Goal: Task Accomplishment & Management: Manage account settings

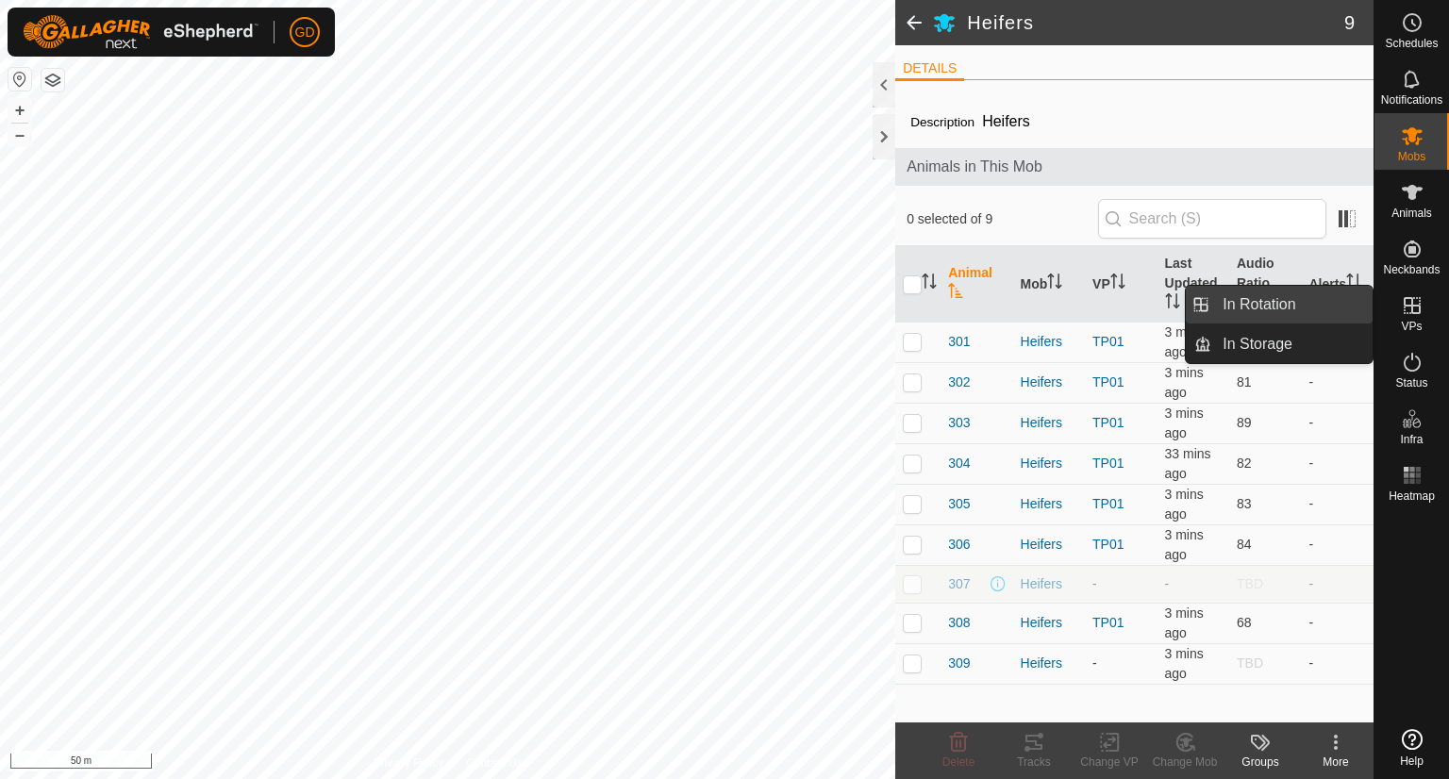
click at [1265, 301] on link "In Rotation" at bounding box center [1291, 305] width 161 height 38
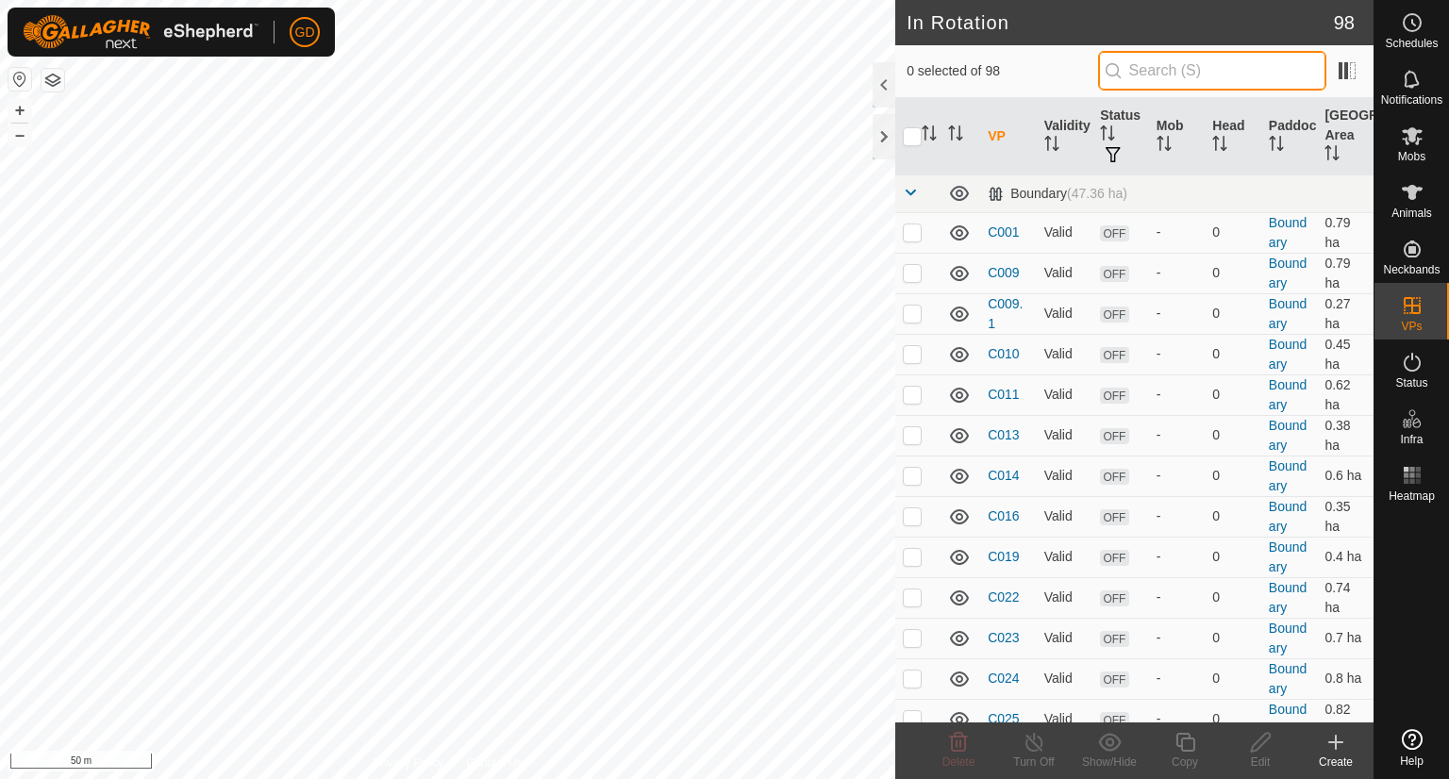
click at [1199, 76] on input "text" at bounding box center [1212, 71] width 228 height 40
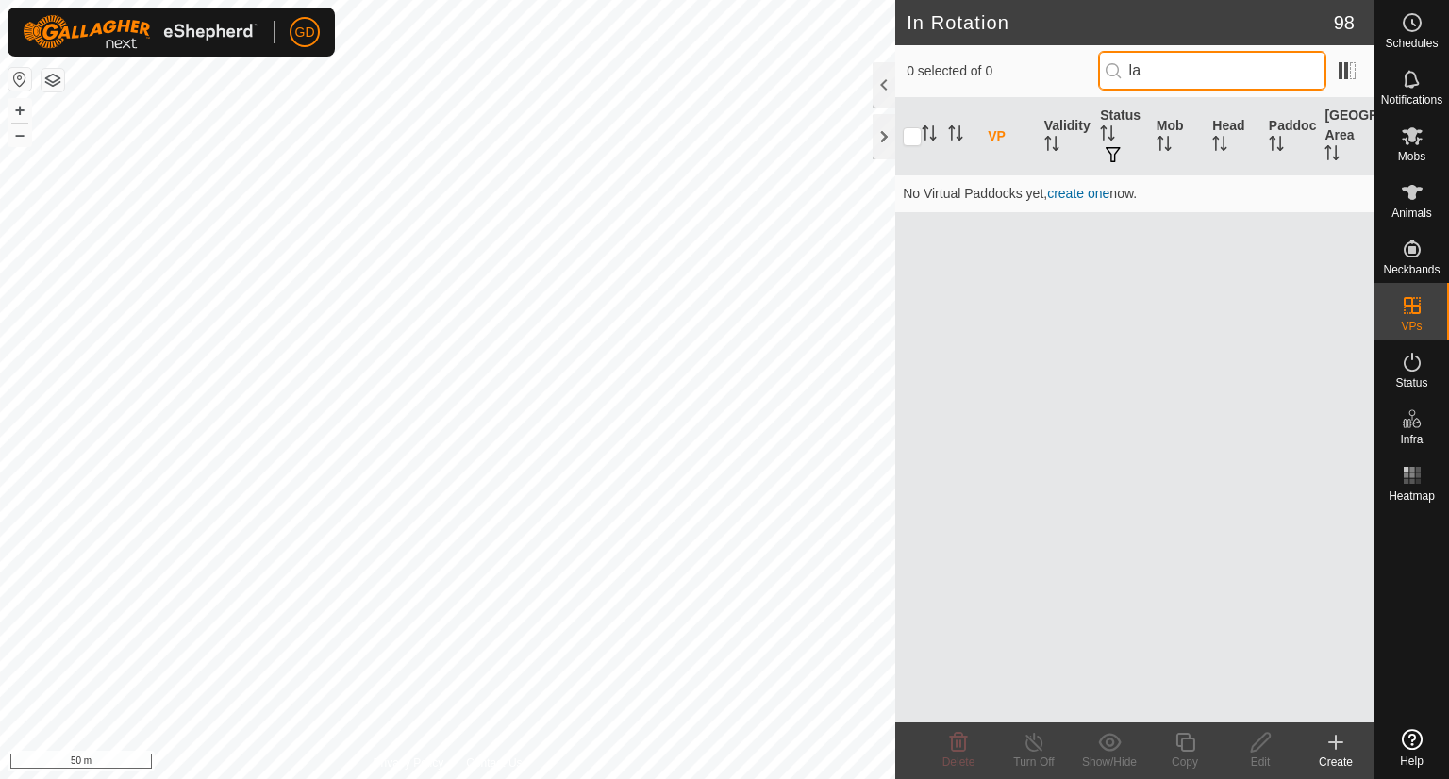
type input "l"
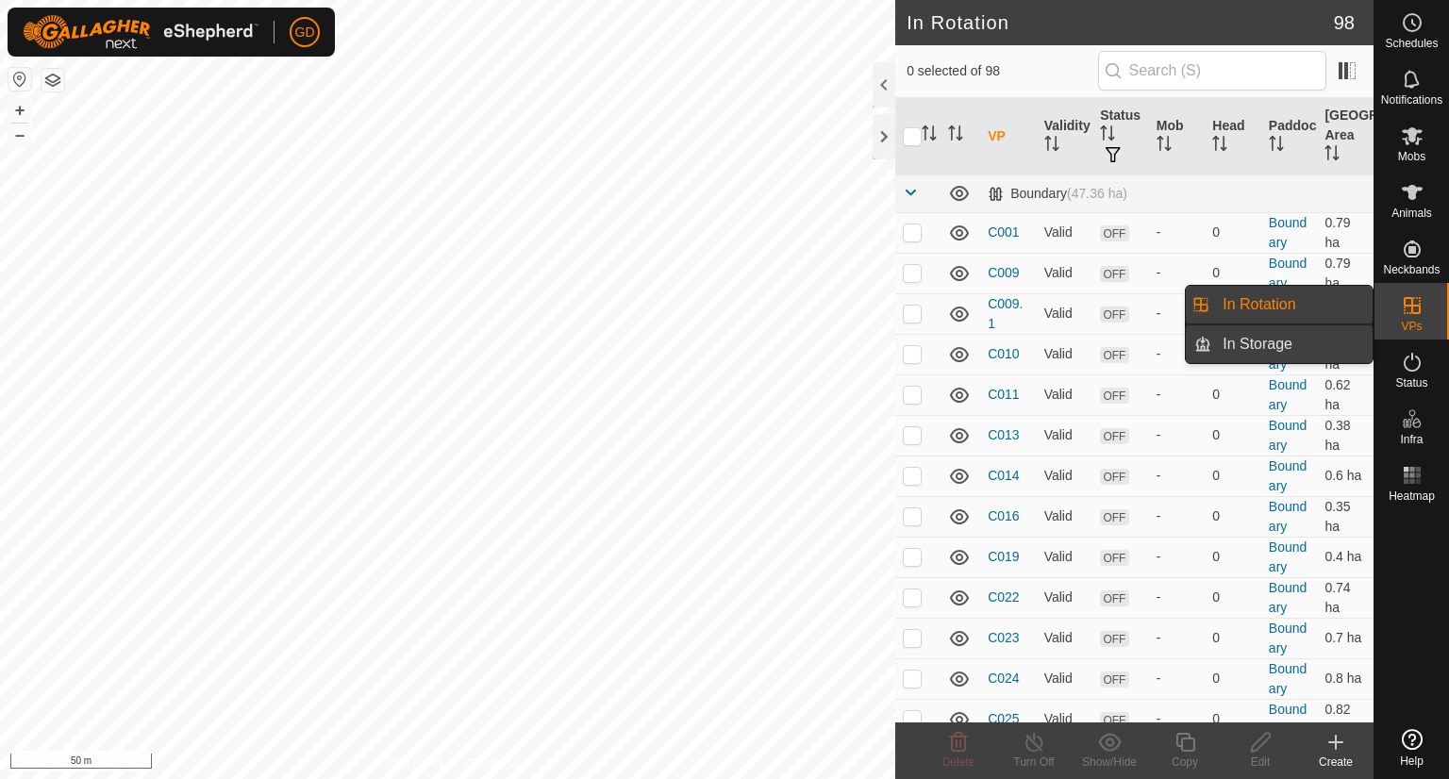
click at [1282, 343] on link "In Storage" at bounding box center [1291, 344] width 161 height 38
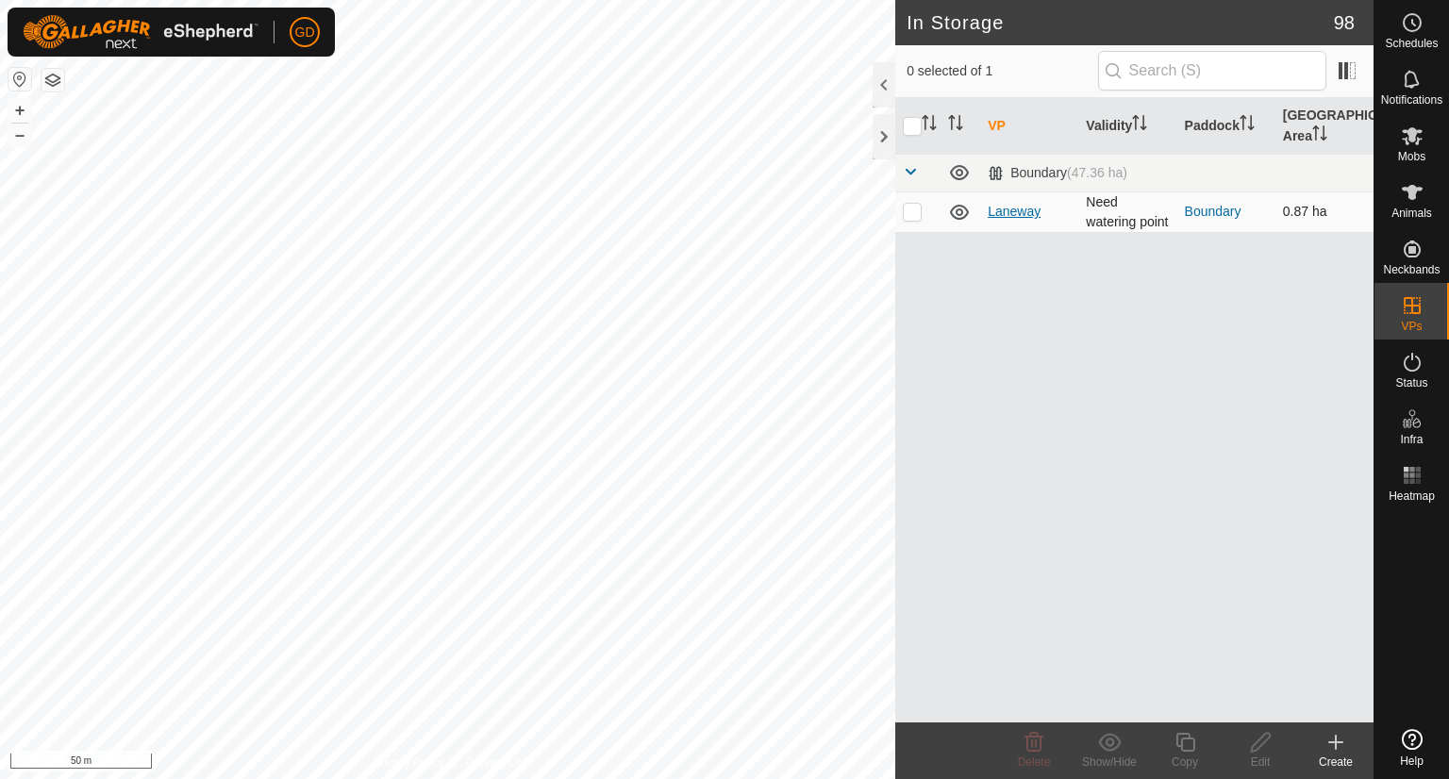
click at [1011, 219] on link "Laneway" at bounding box center [1013, 211] width 53 height 15
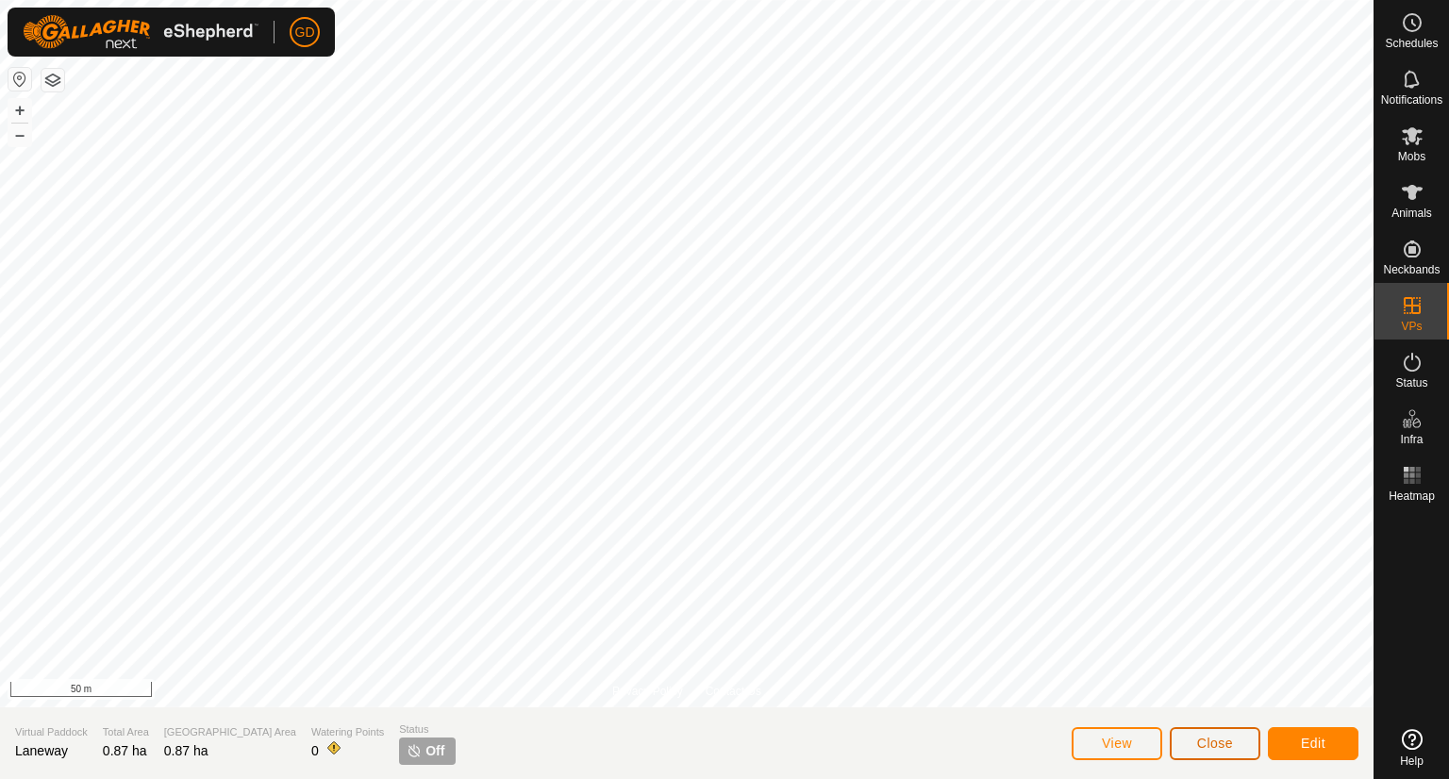
click at [1233, 743] on button "Close" at bounding box center [1214, 743] width 91 height 33
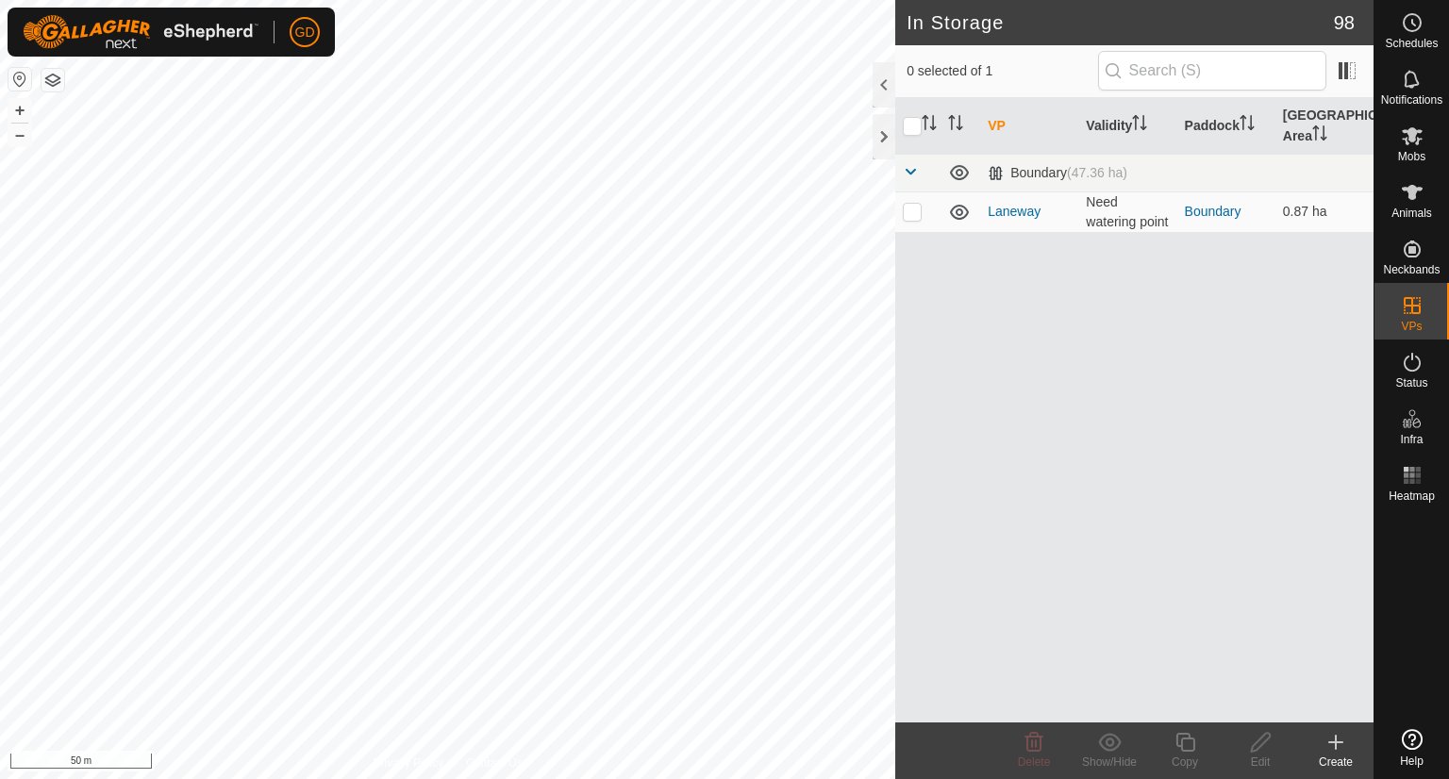
click at [1332, 742] on icon at bounding box center [1335, 742] width 13 height 0
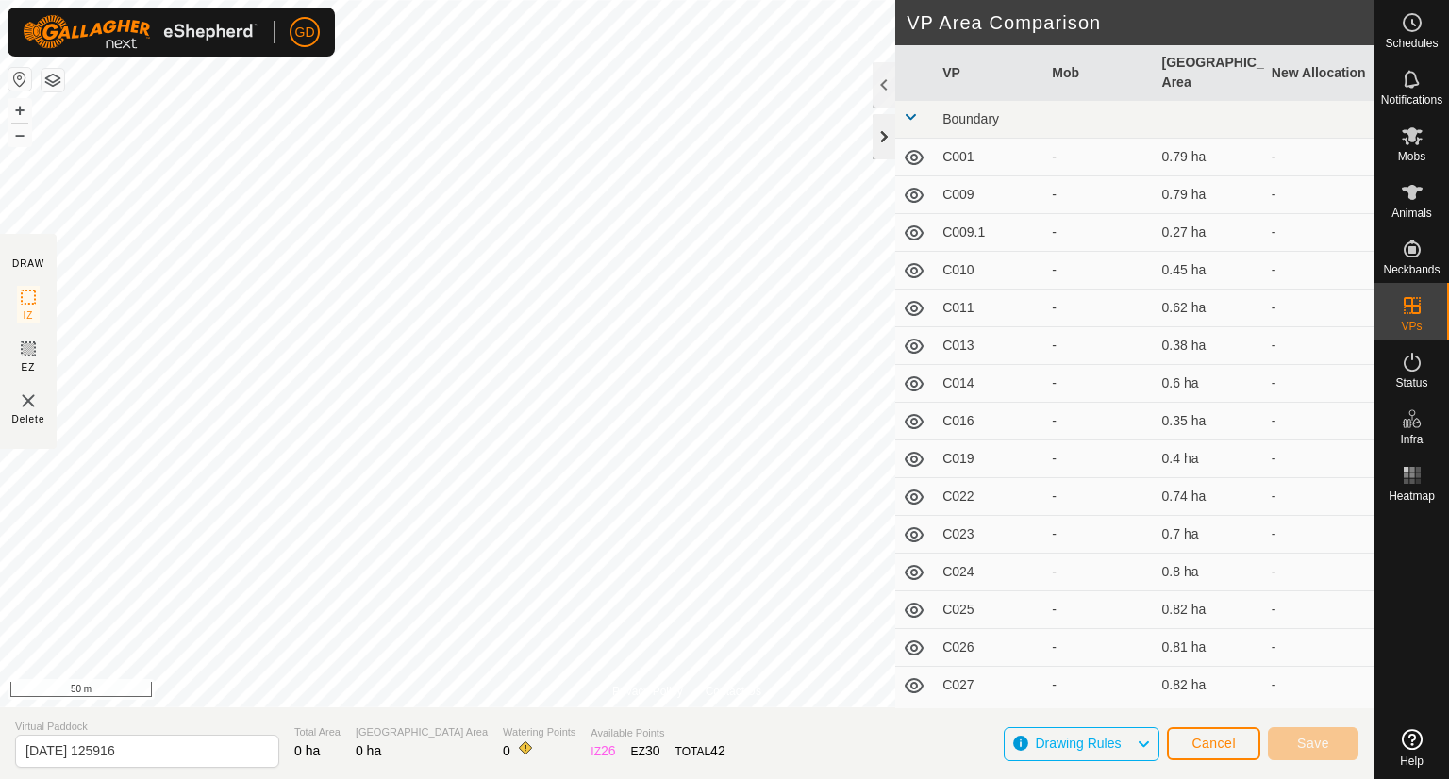
click at [882, 141] on div at bounding box center [883, 136] width 23 height 45
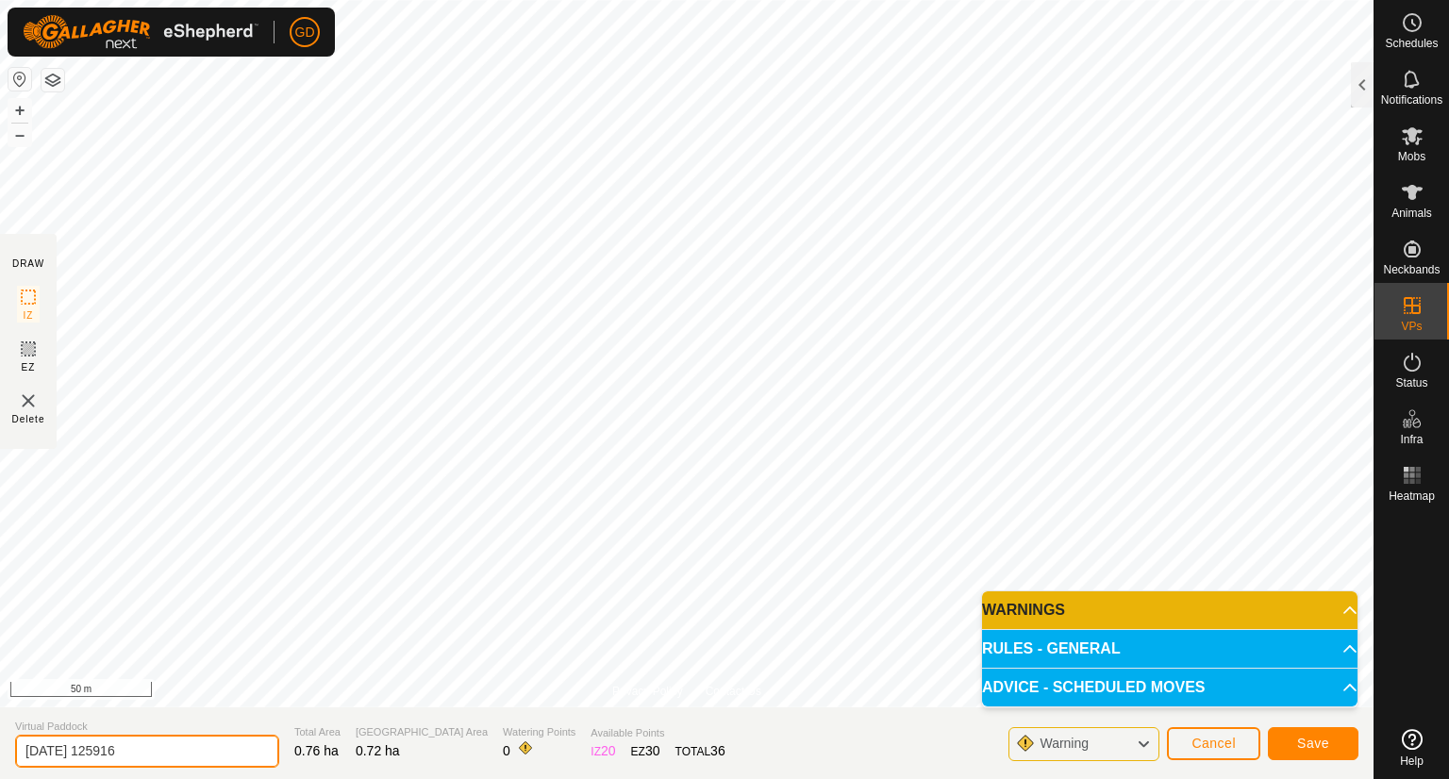
drag, startPoint x: 157, startPoint y: 748, endPoint x: 0, endPoint y: 719, distance: 159.3
click at [0, 719] on section "Virtual Paddock 2025-09-26 125916 Total Area 0.76 ha Grazing Area 0.72 ha Water…" at bounding box center [686, 743] width 1373 height 72
type input "Laneway Ad-Hoc"
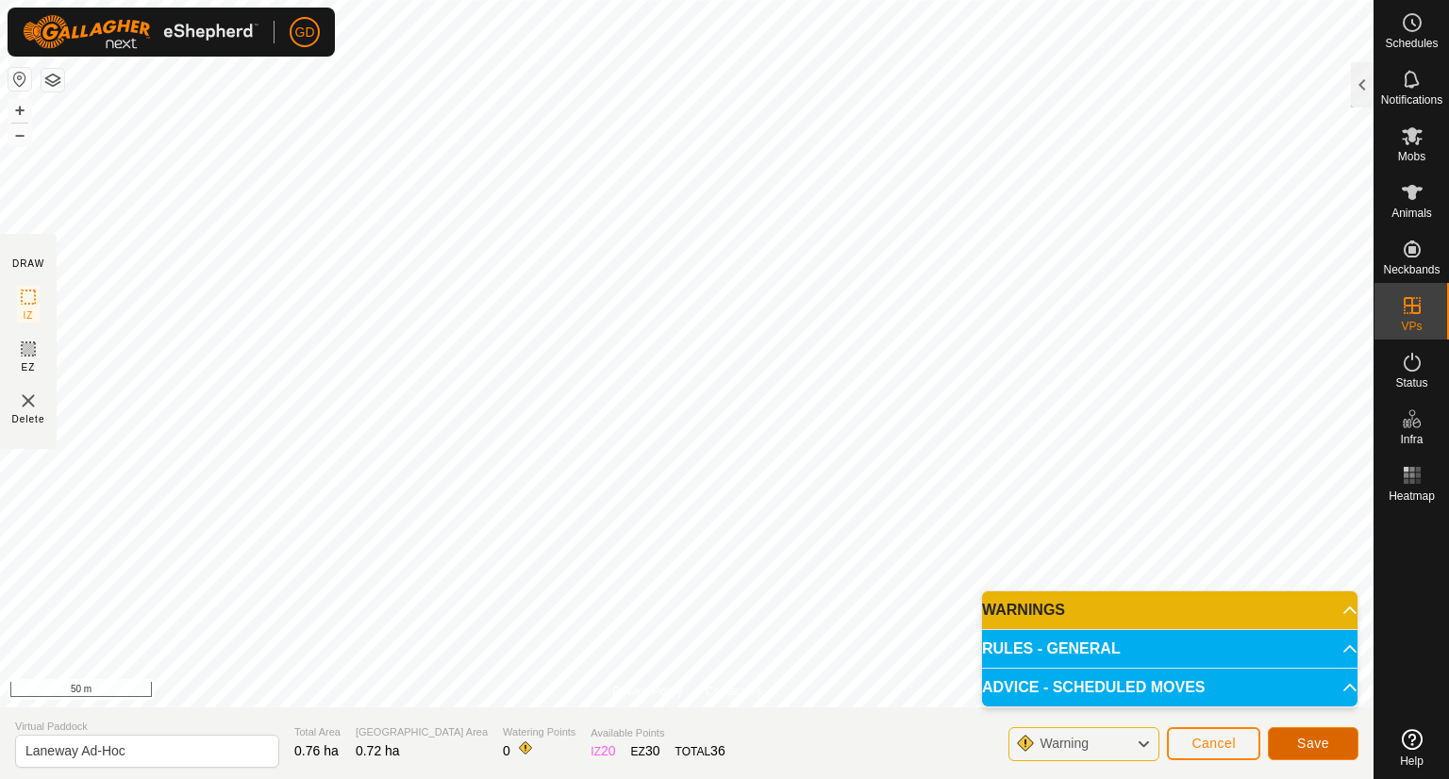
click at [1308, 737] on span "Save" at bounding box center [1313, 743] width 32 height 15
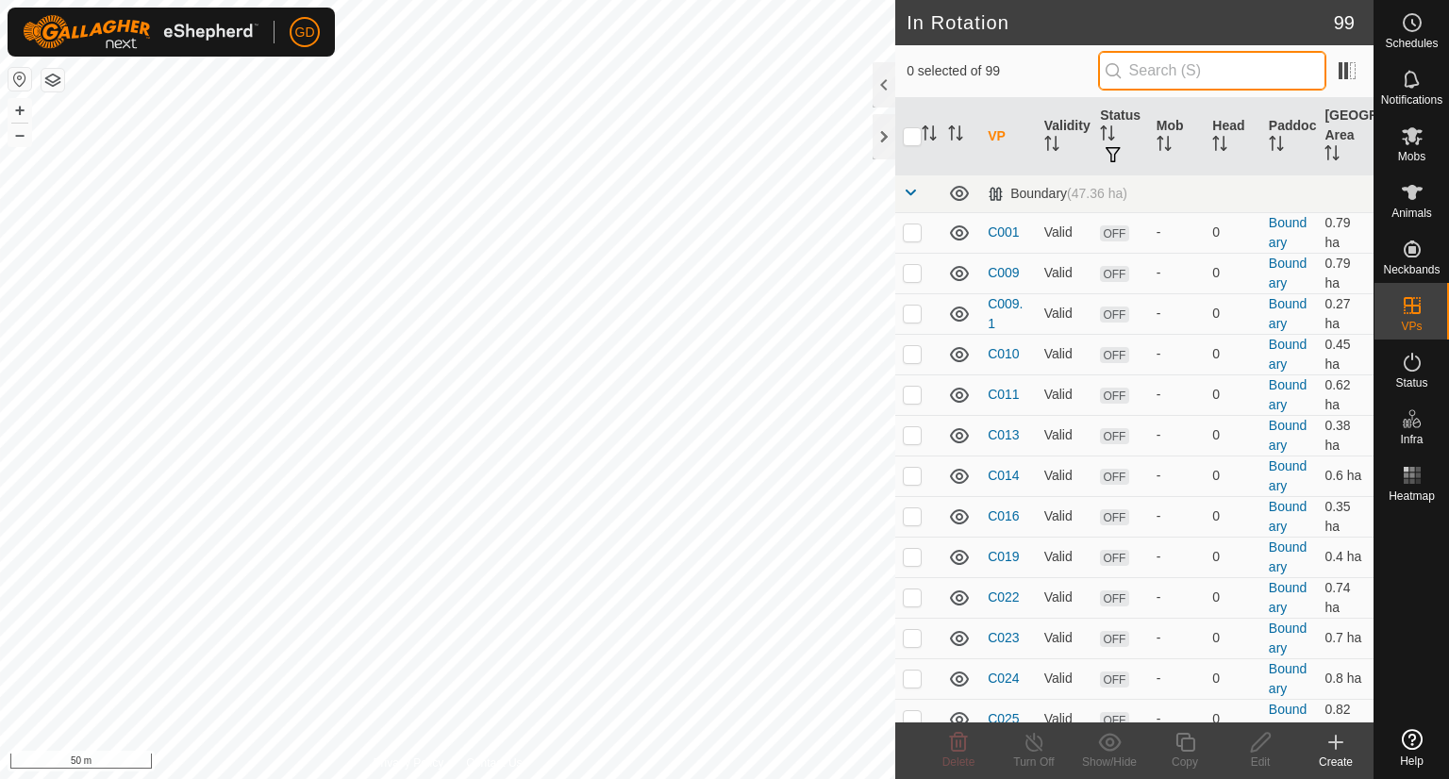
click at [1194, 81] on input "text" at bounding box center [1212, 71] width 228 height 40
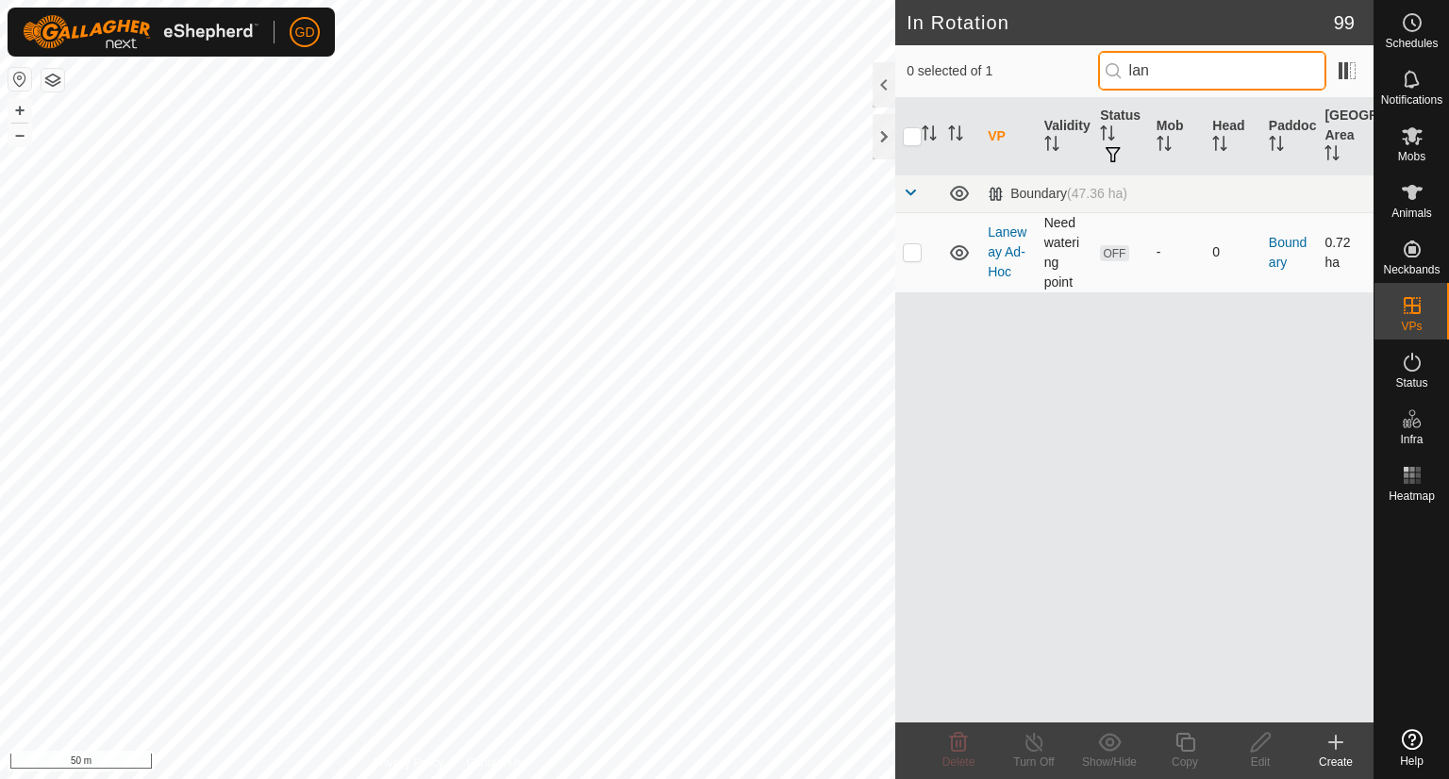
type input "lan"
click at [916, 250] on p-checkbox at bounding box center [911, 251] width 19 height 15
checkbox input "true"
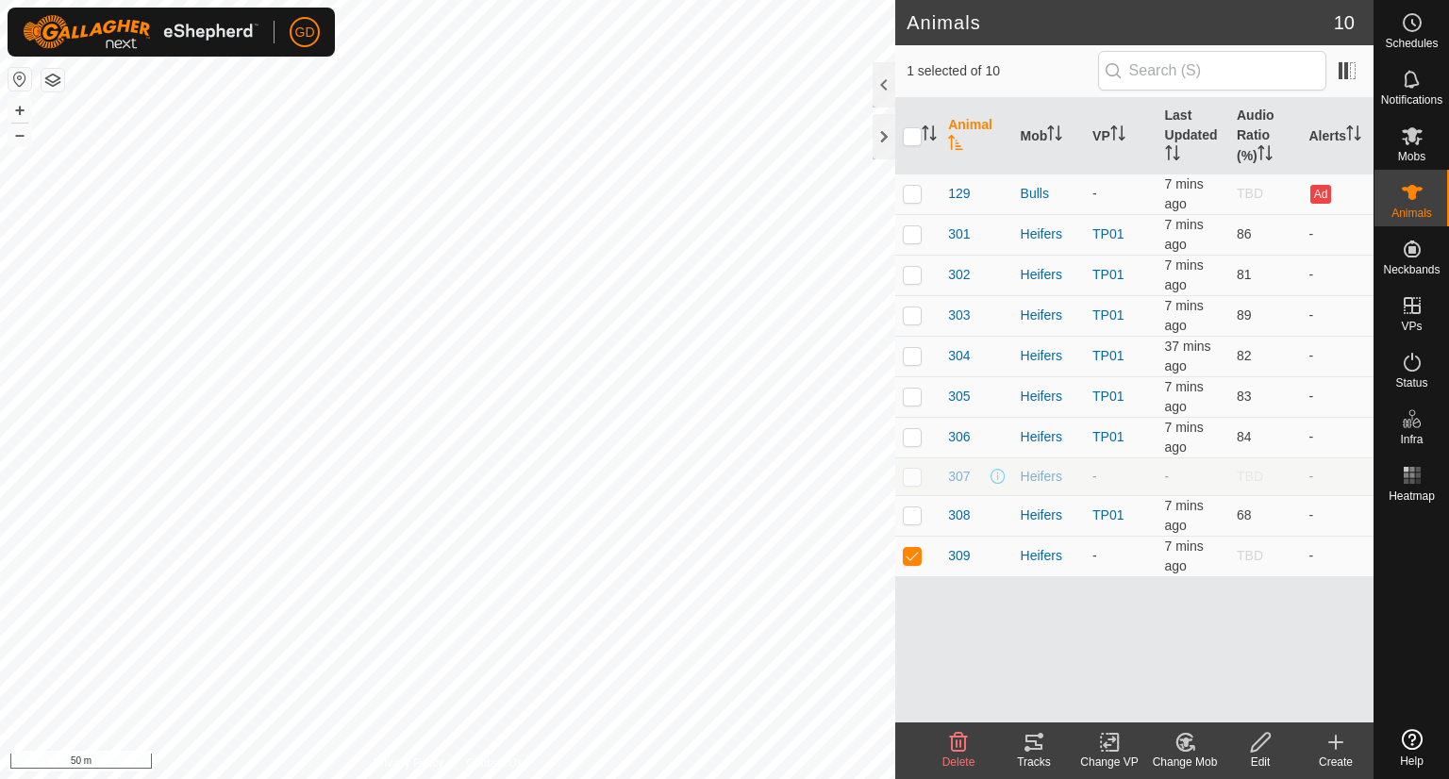
click at [1106, 744] on icon at bounding box center [1108, 743] width 13 height 12
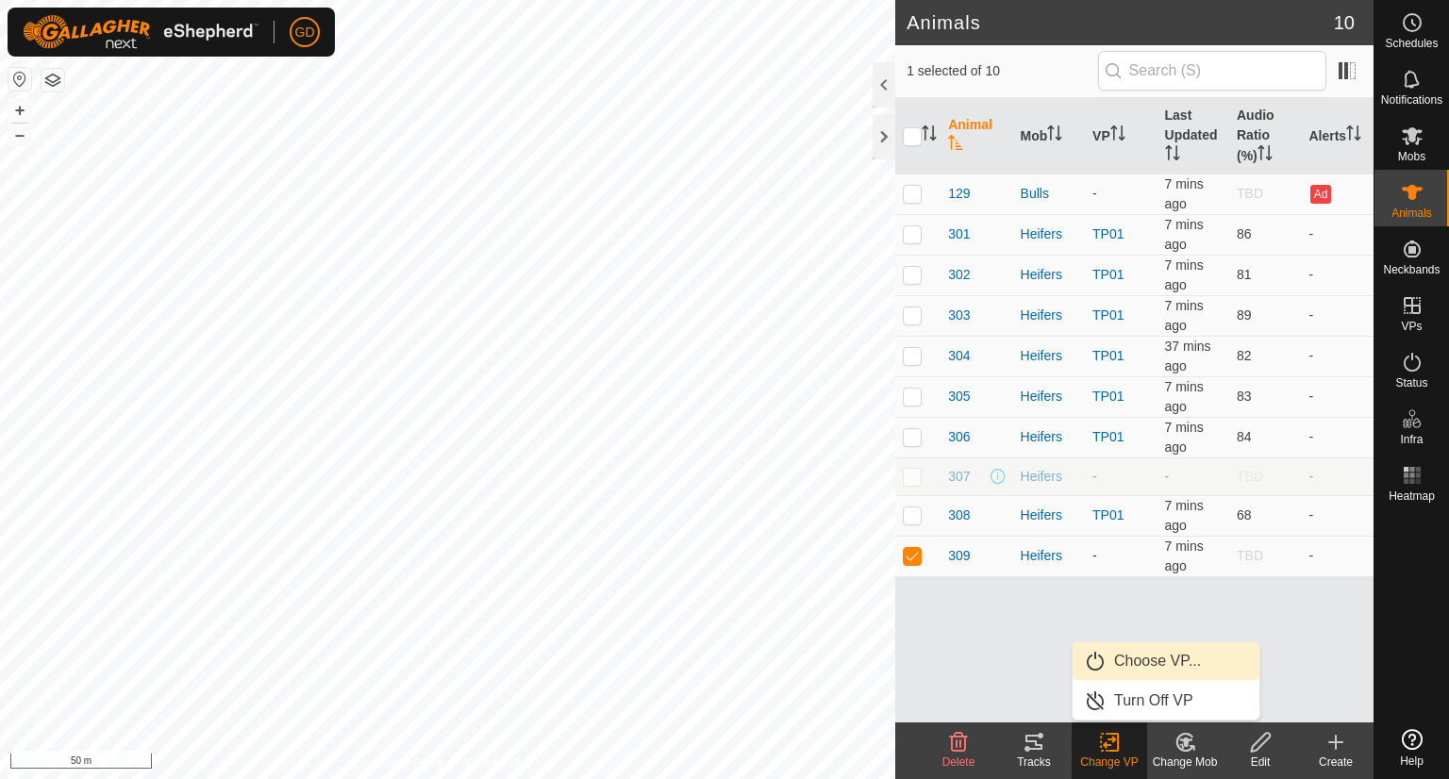
click at [1143, 656] on link "Choose VP..." at bounding box center [1165, 661] width 187 height 38
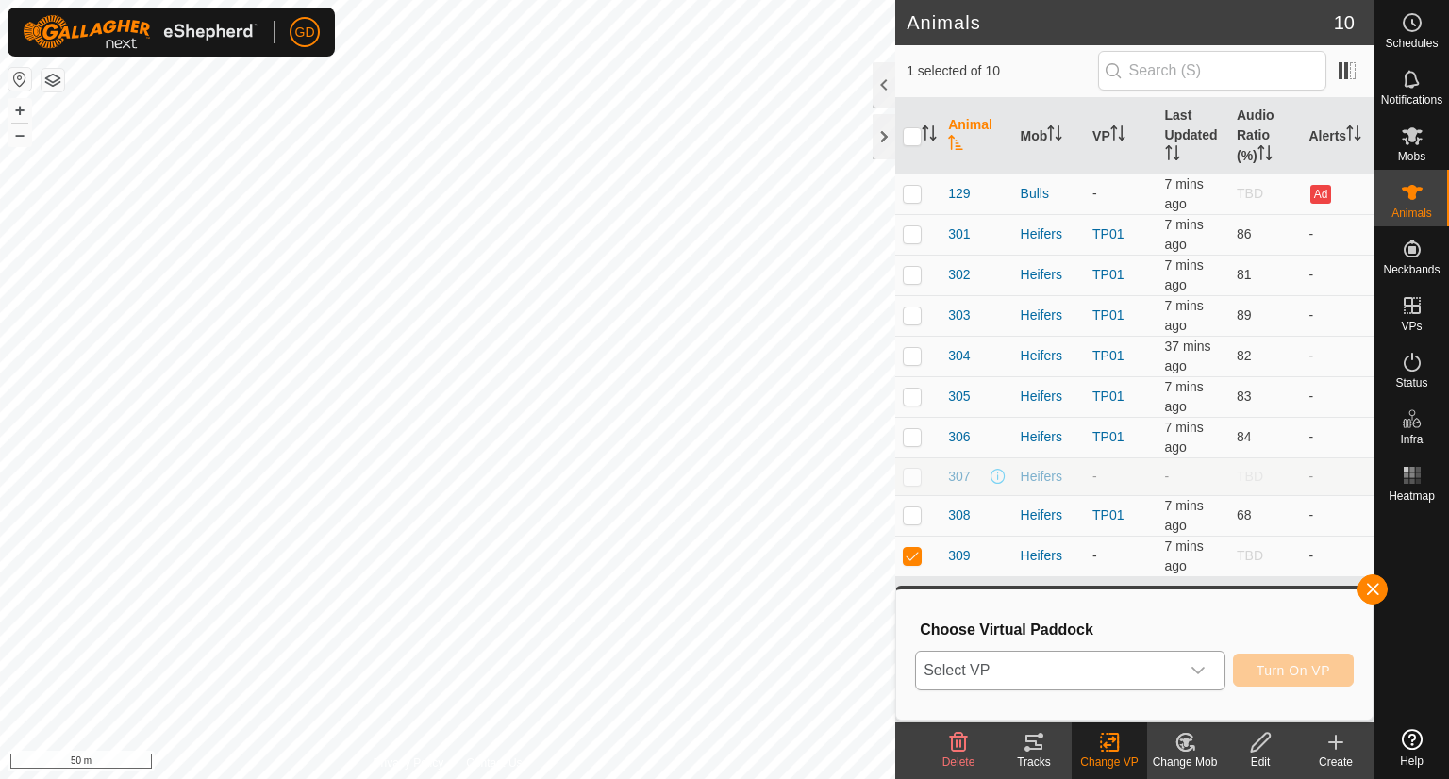
click at [1199, 668] on icon "dropdown trigger" at bounding box center [1197, 670] width 15 height 15
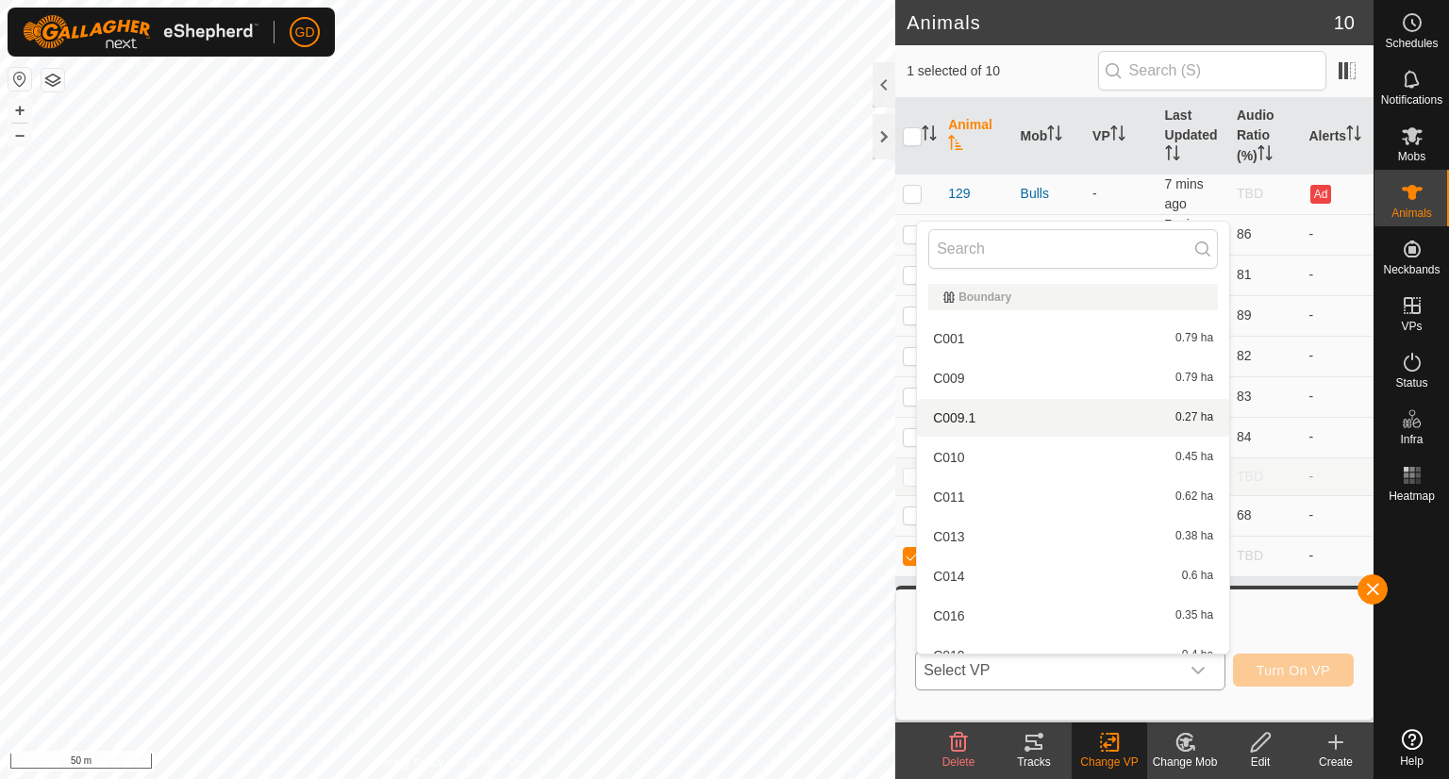
scroll to position [21, 0]
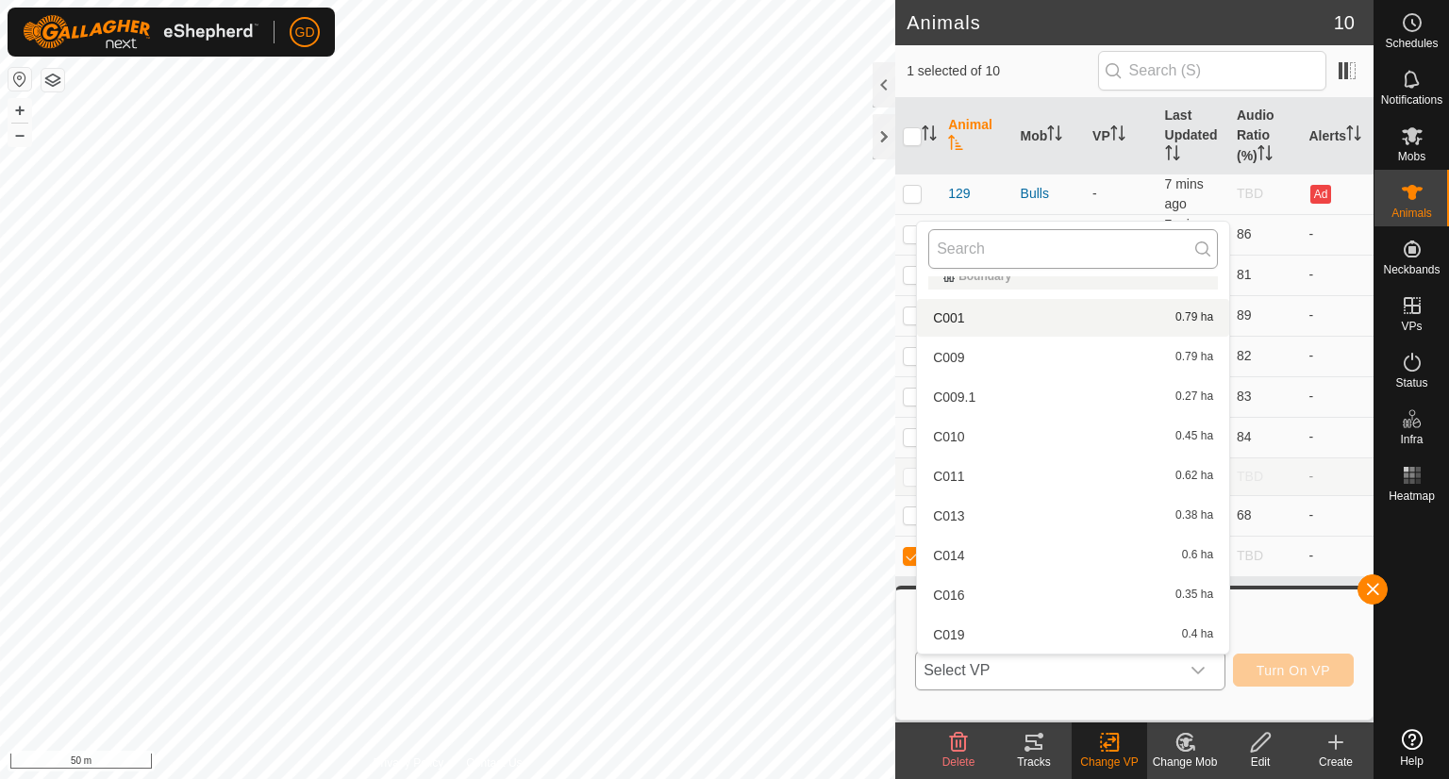
click at [977, 250] on input "text" at bounding box center [1073, 249] width 290 height 40
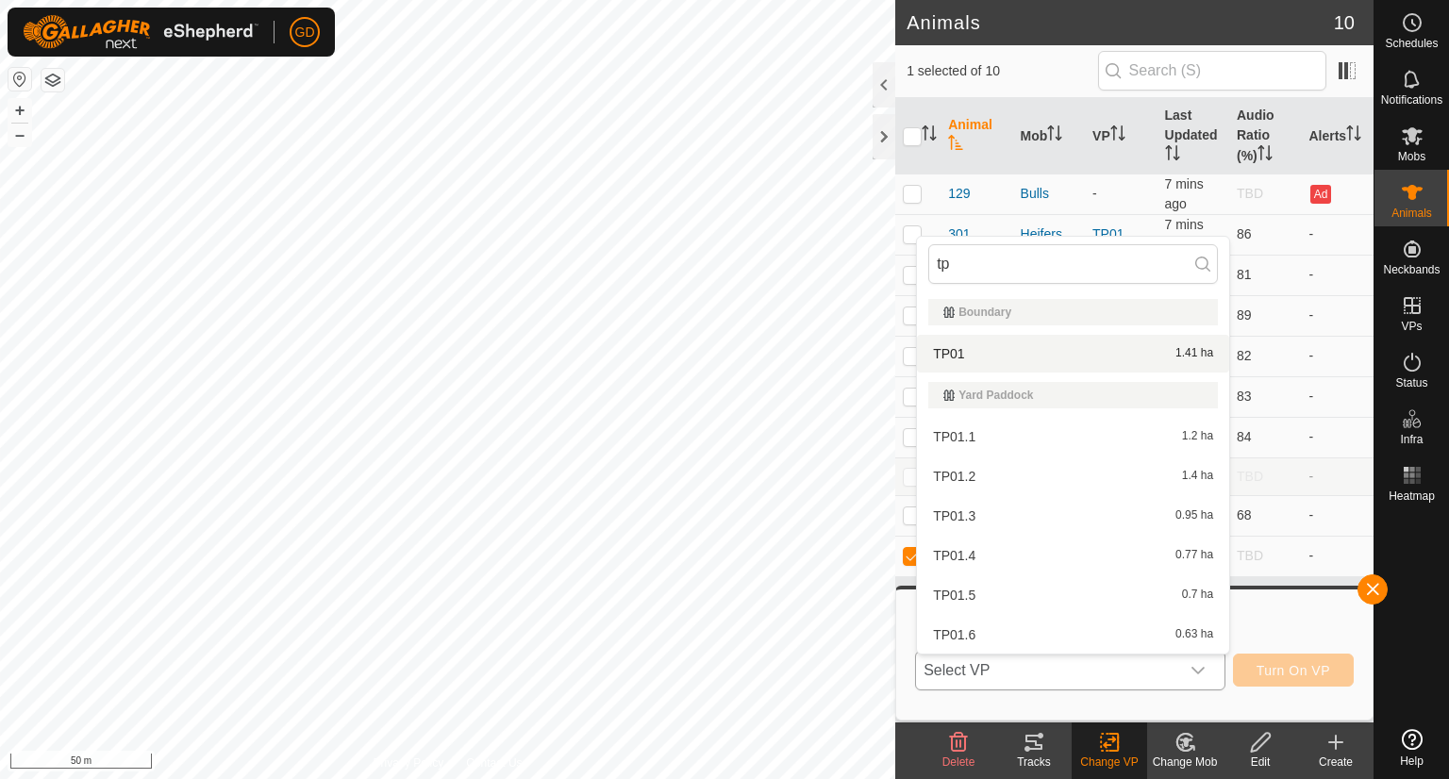
type input "tp"
click at [954, 356] on li "TP01 1.41 ha" at bounding box center [1073, 354] width 312 height 38
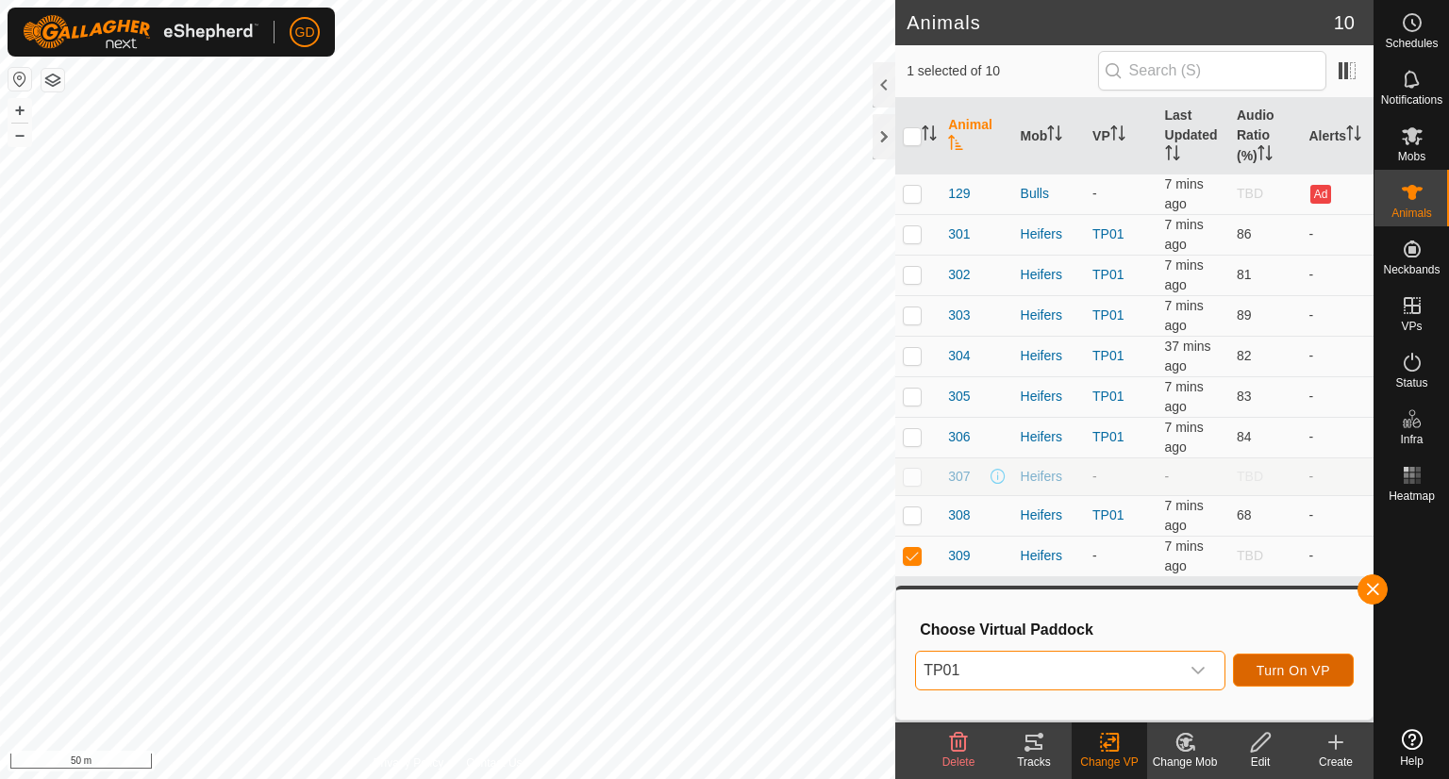
click at [1275, 669] on span "Turn On VP" at bounding box center [1293, 670] width 74 height 15
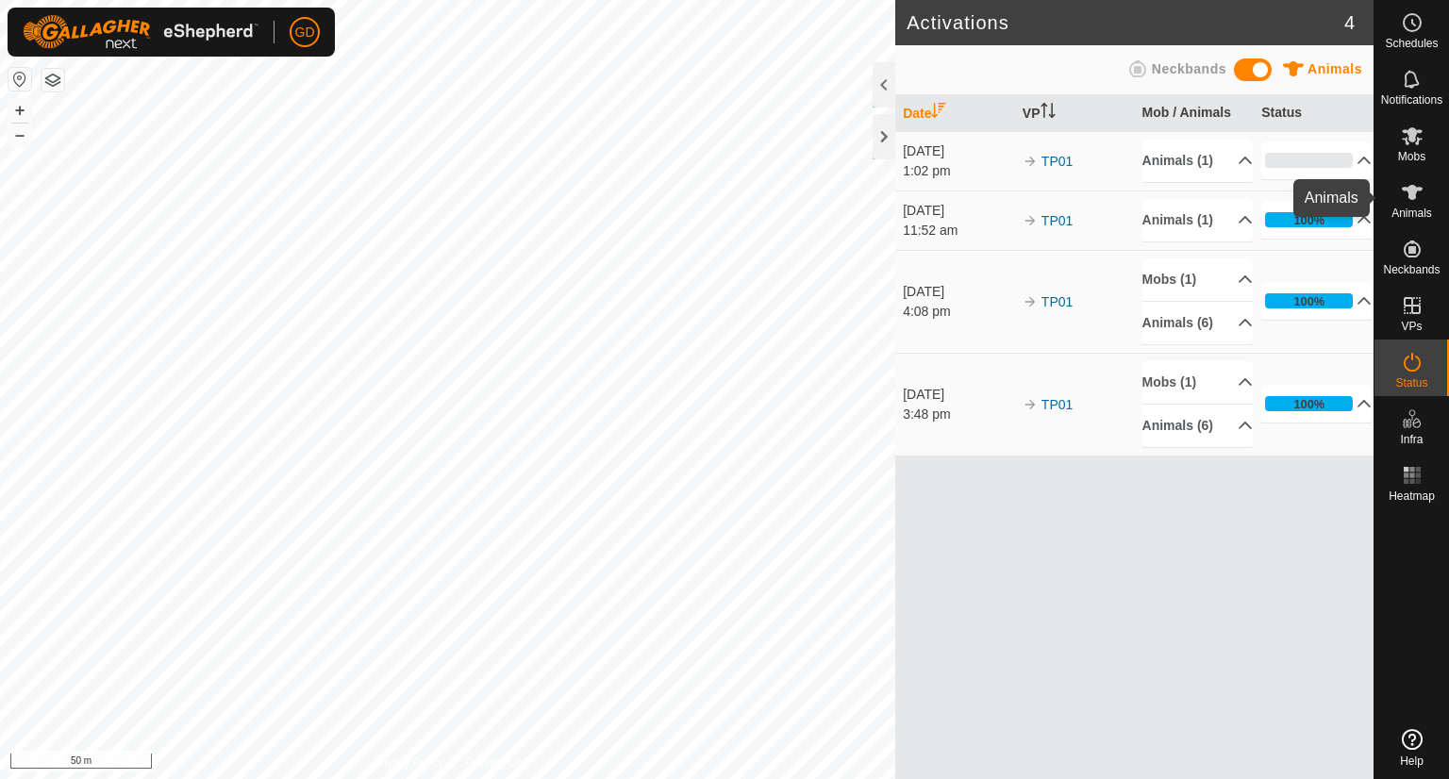
click at [1411, 199] on icon at bounding box center [1411, 192] width 21 height 15
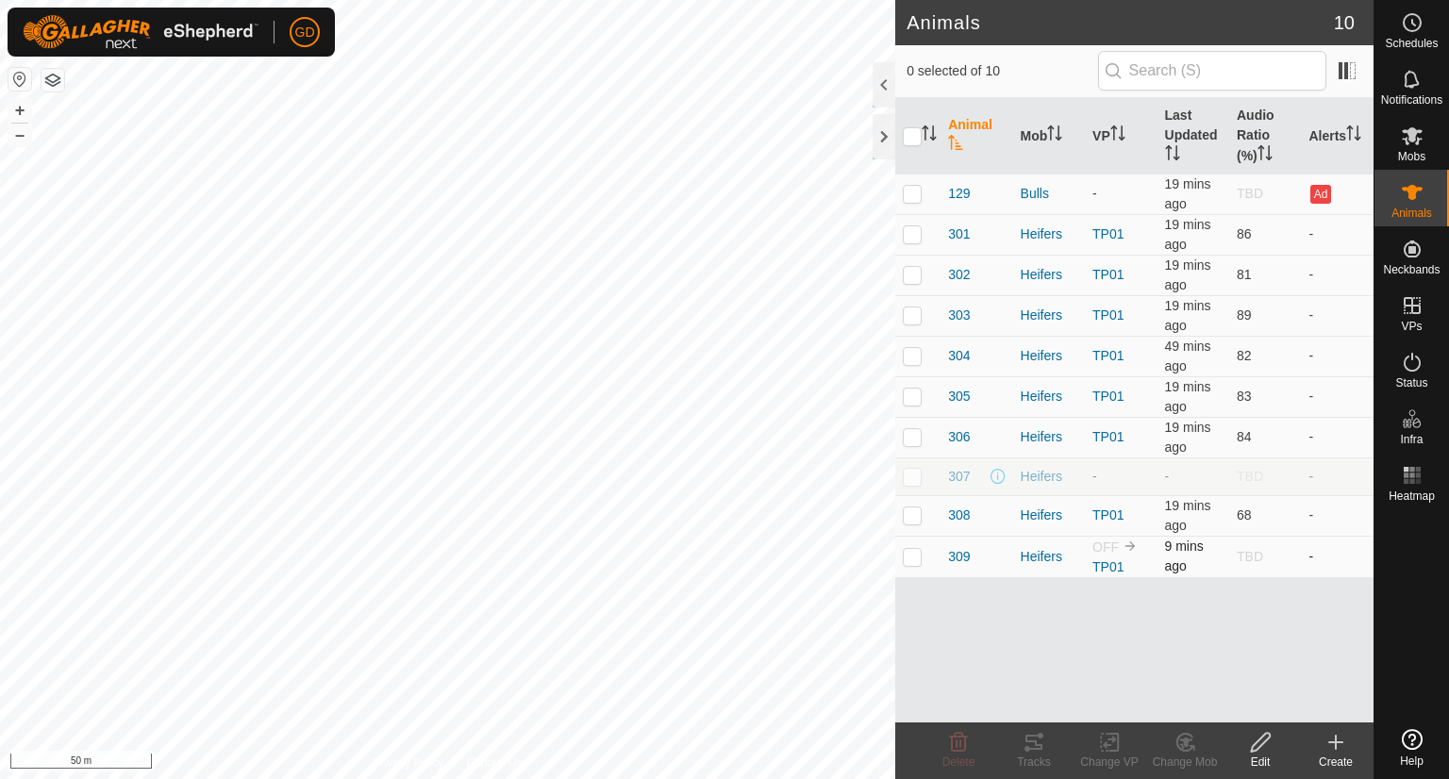
click at [910, 555] on p-checkbox at bounding box center [911, 556] width 19 height 15
checkbox input "true"
click at [1030, 740] on icon at bounding box center [1033, 742] width 17 height 15
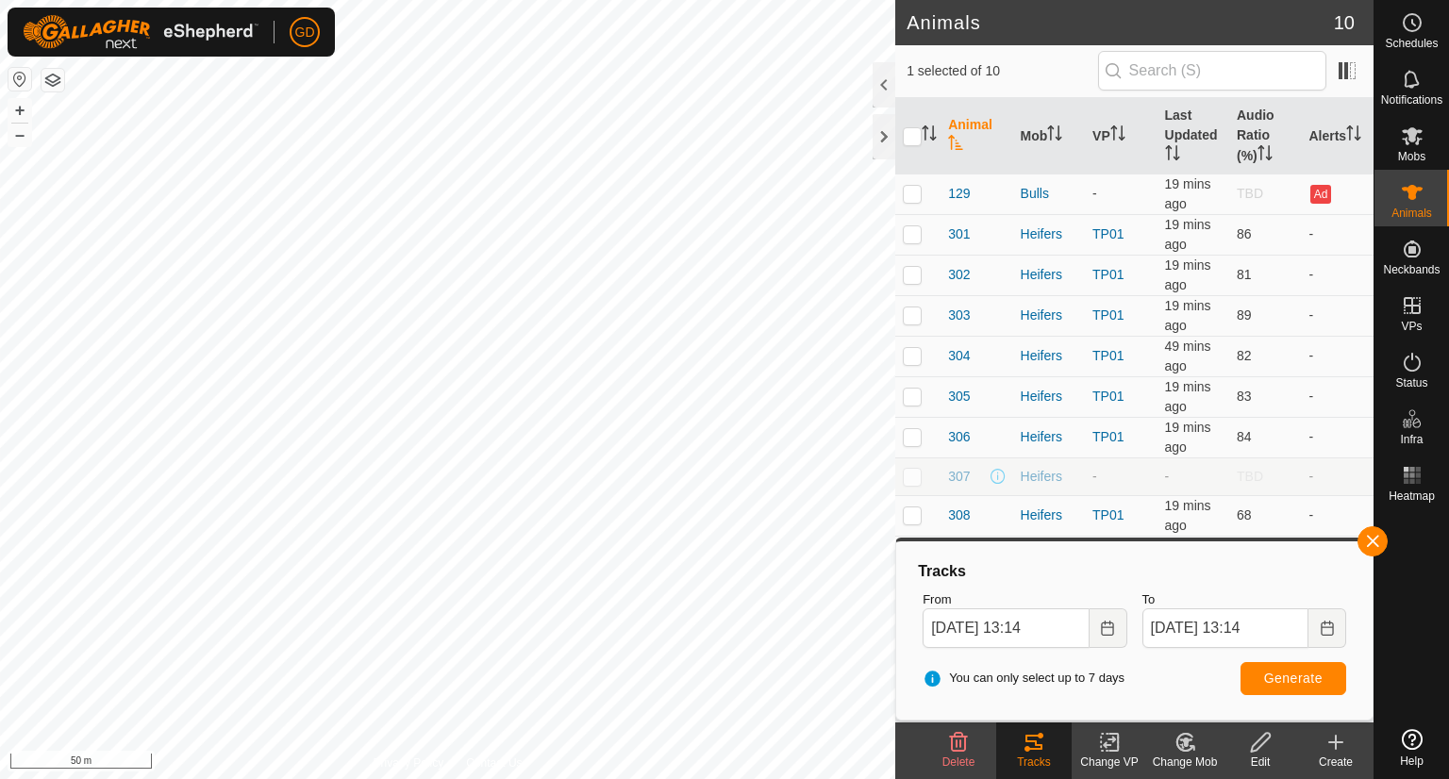
click at [958, 137] on icon "Activate to sort" at bounding box center [955, 142] width 15 height 15
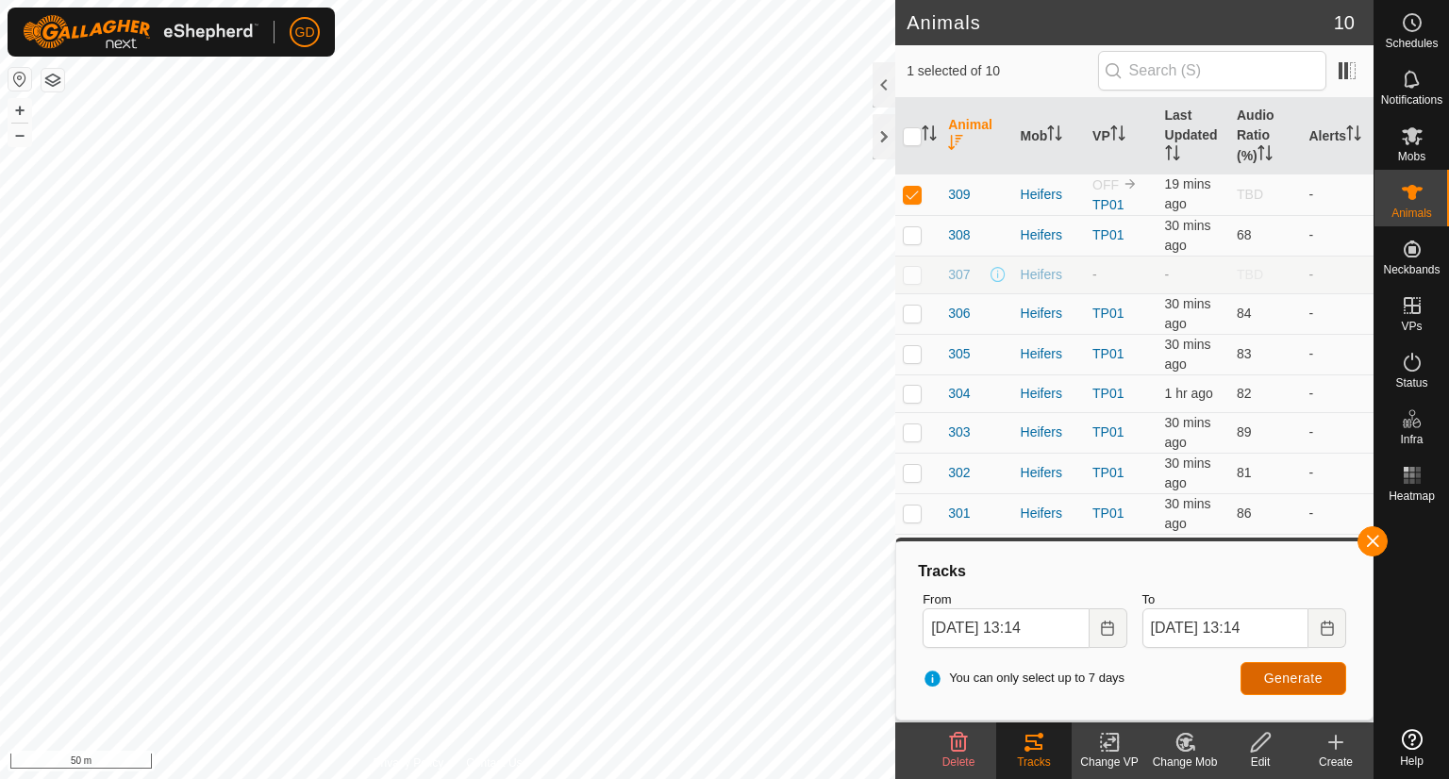
click at [1267, 677] on span "Generate" at bounding box center [1293, 678] width 58 height 15
click at [1376, 535] on button "button" at bounding box center [1372, 541] width 30 height 30
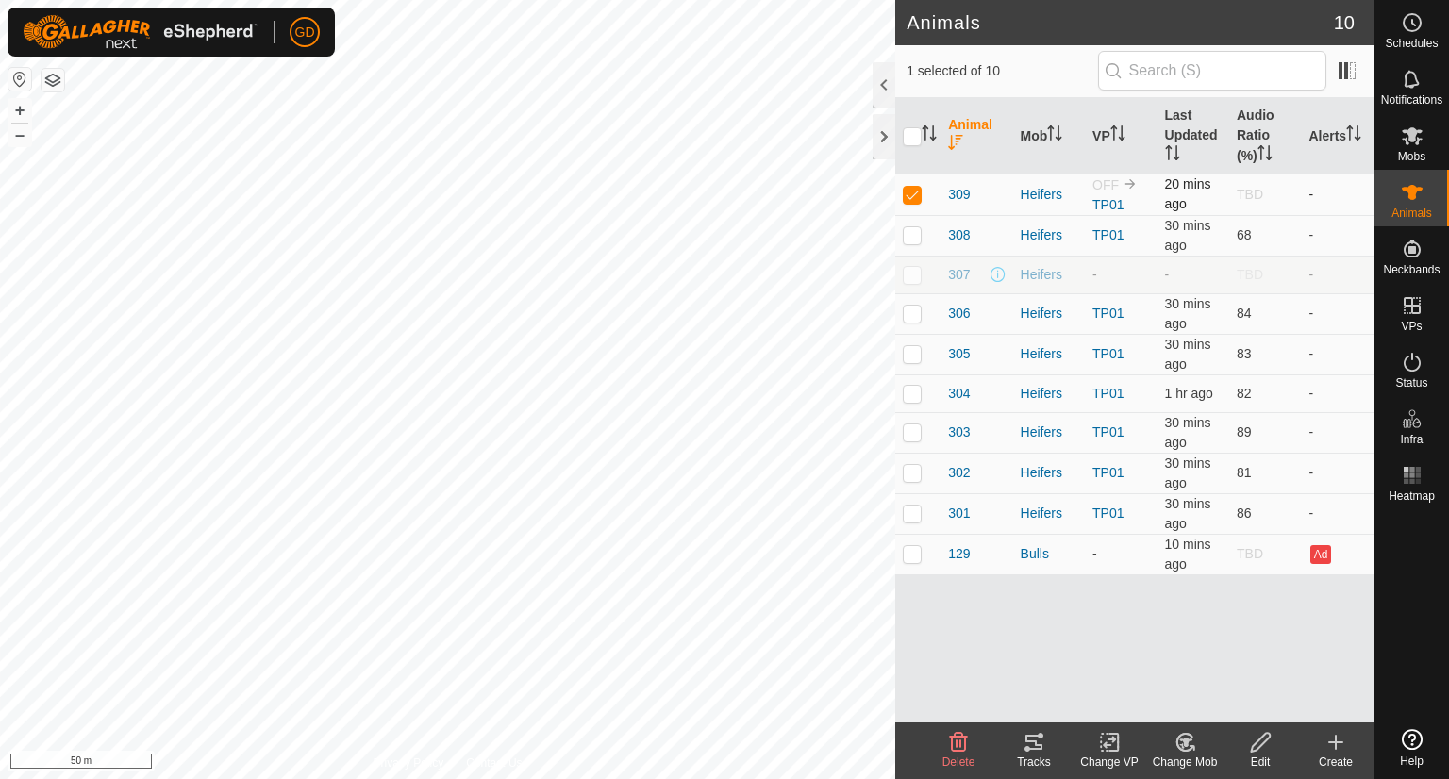
click at [918, 193] on p-checkbox at bounding box center [911, 194] width 19 height 15
checkbox input "true"
click at [1034, 747] on icon at bounding box center [1033, 742] width 23 height 23
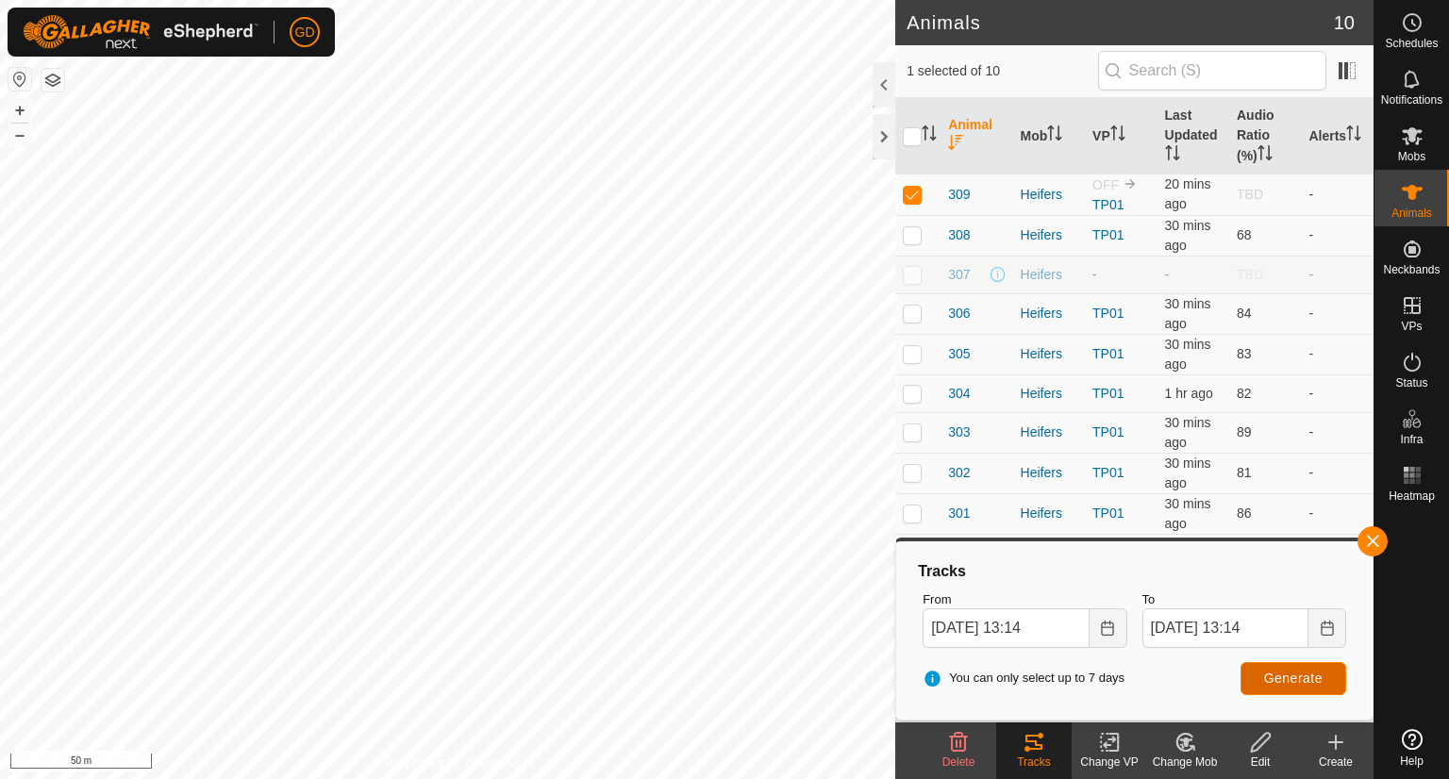
click at [1285, 682] on span "Generate" at bounding box center [1293, 678] width 58 height 15
click at [20, 108] on button "+" at bounding box center [19, 110] width 23 height 23
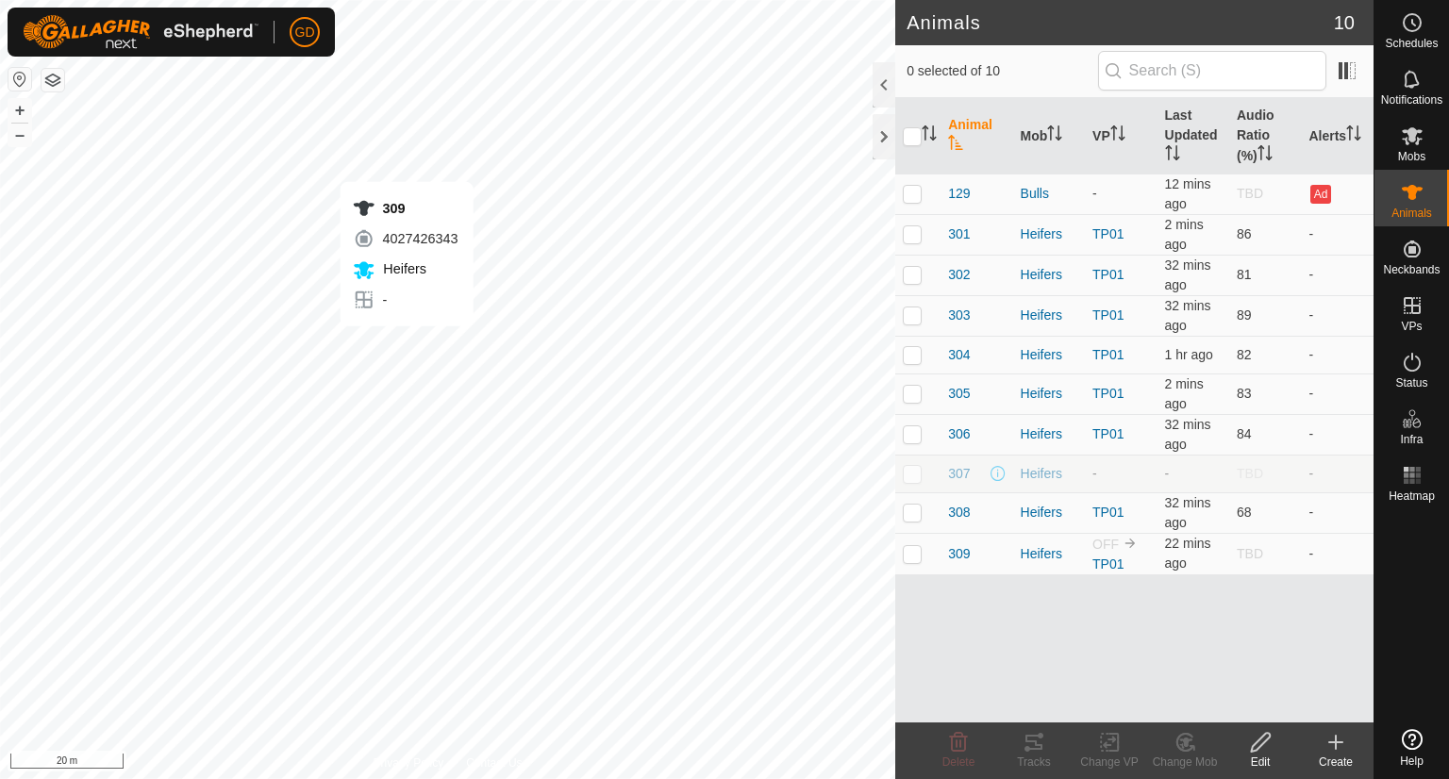
checkbox input "true"
click at [957, 548] on span "309" at bounding box center [959, 554] width 22 height 20
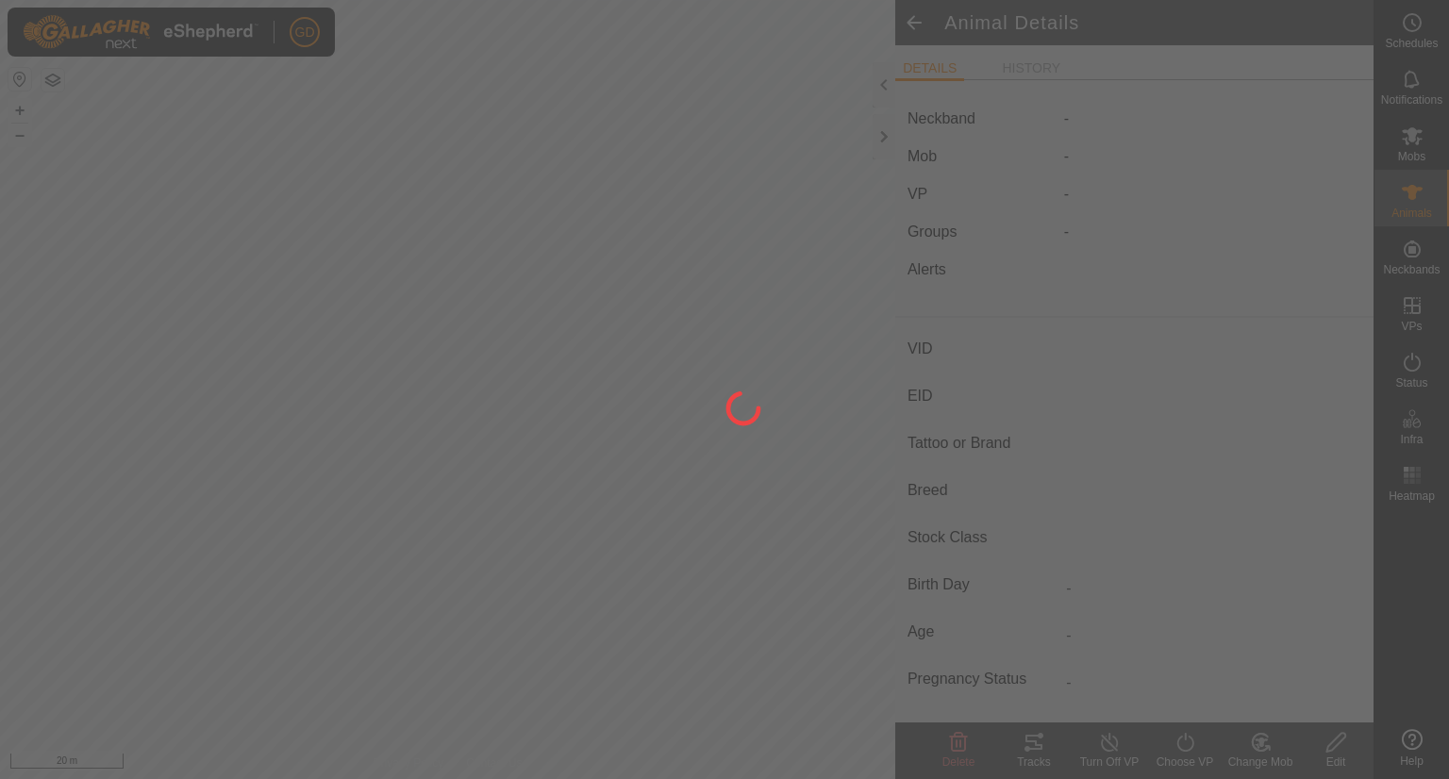
type input "309"
type input "982123826118692"
type input "-"
type input "Droughtmaster"
type input "-"
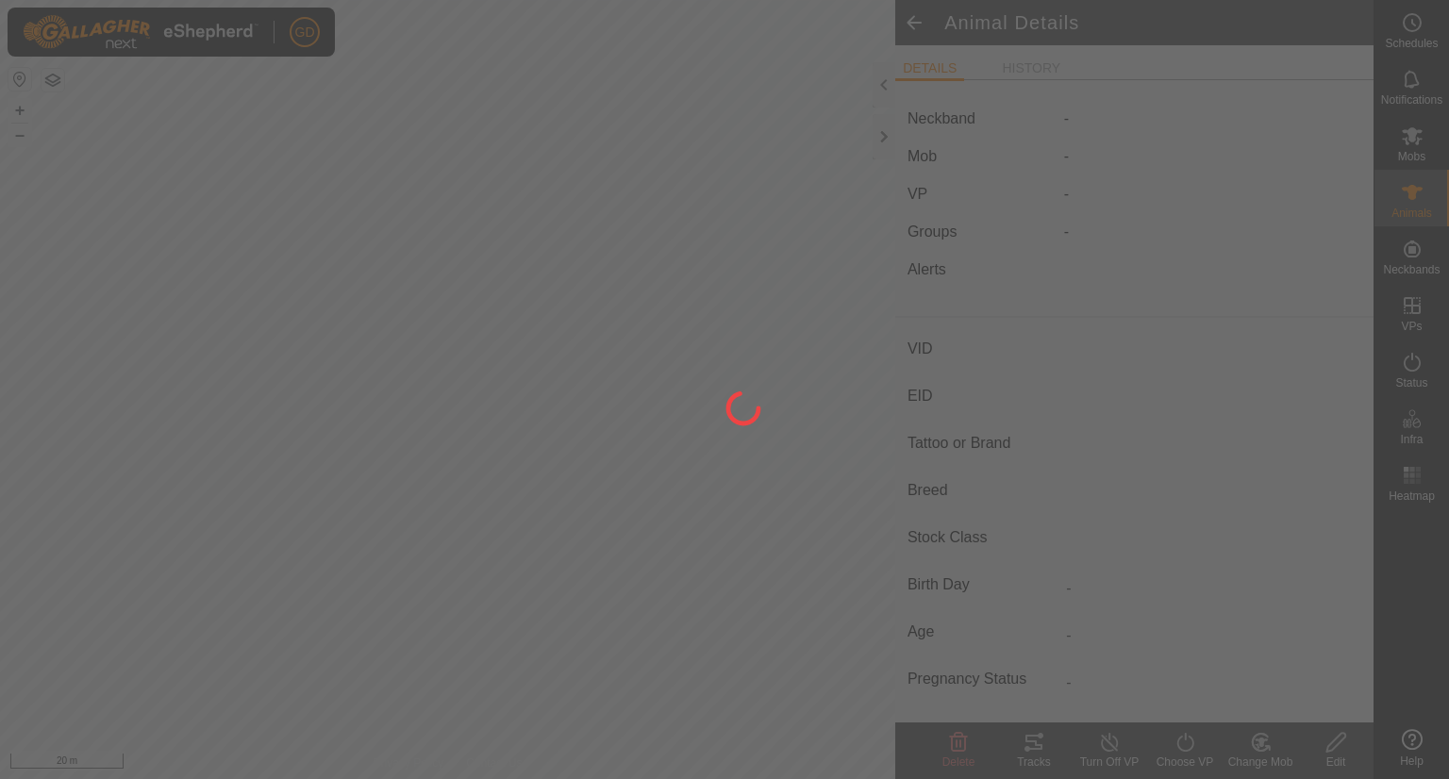
type input "-"
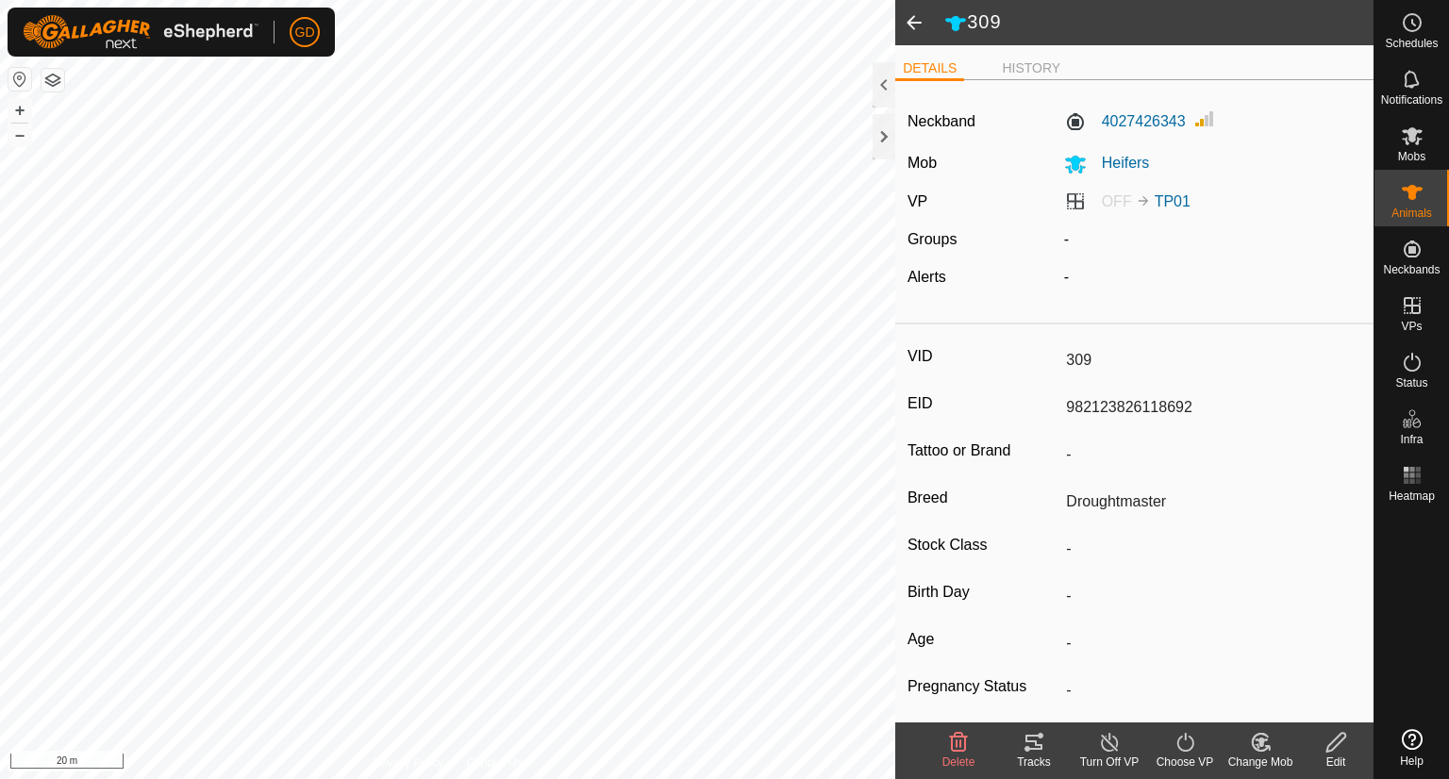
click at [907, 24] on span at bounding box center [914, 22] width 38 height 45
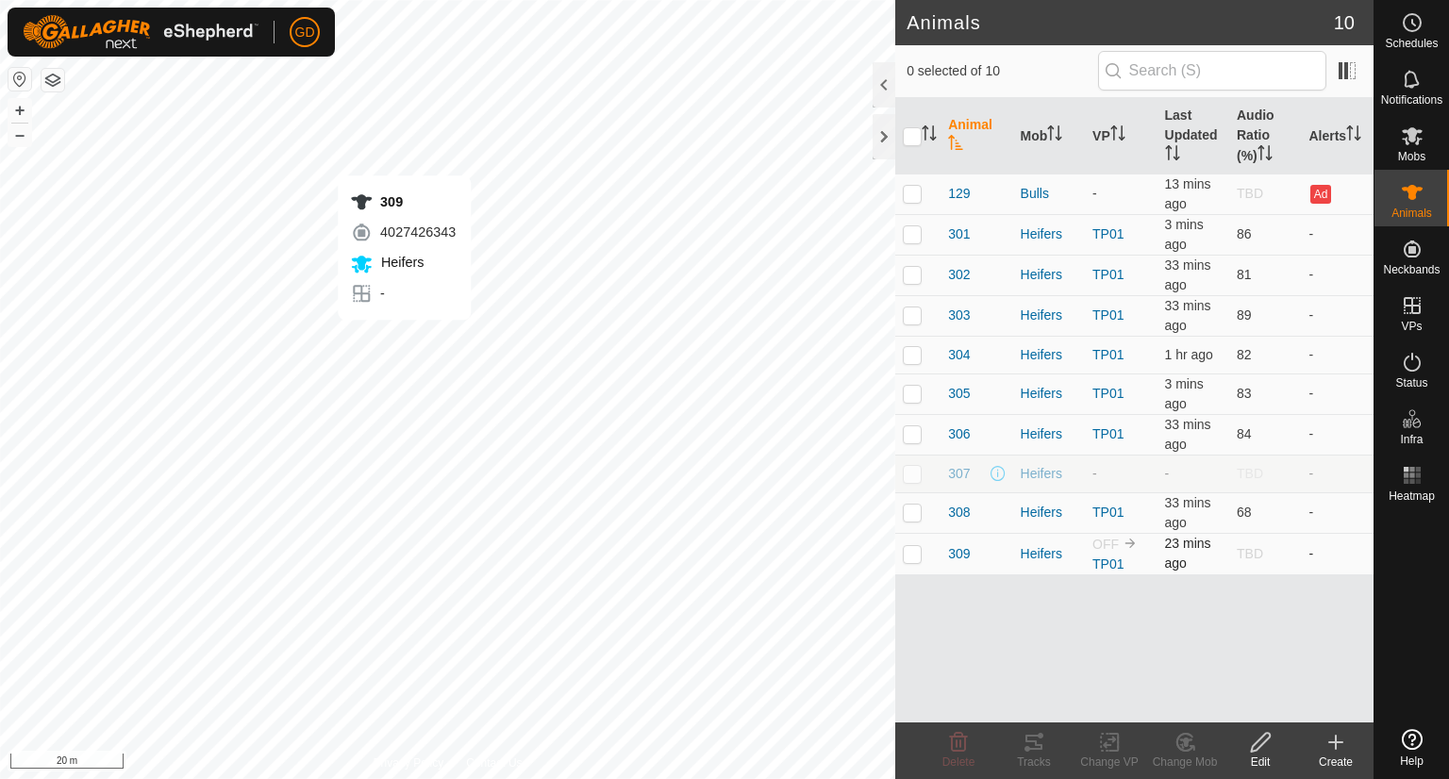
checkbox input "true"
click at [1030, 742] on icon at bounding box center [1033, 742] width 23 height 23
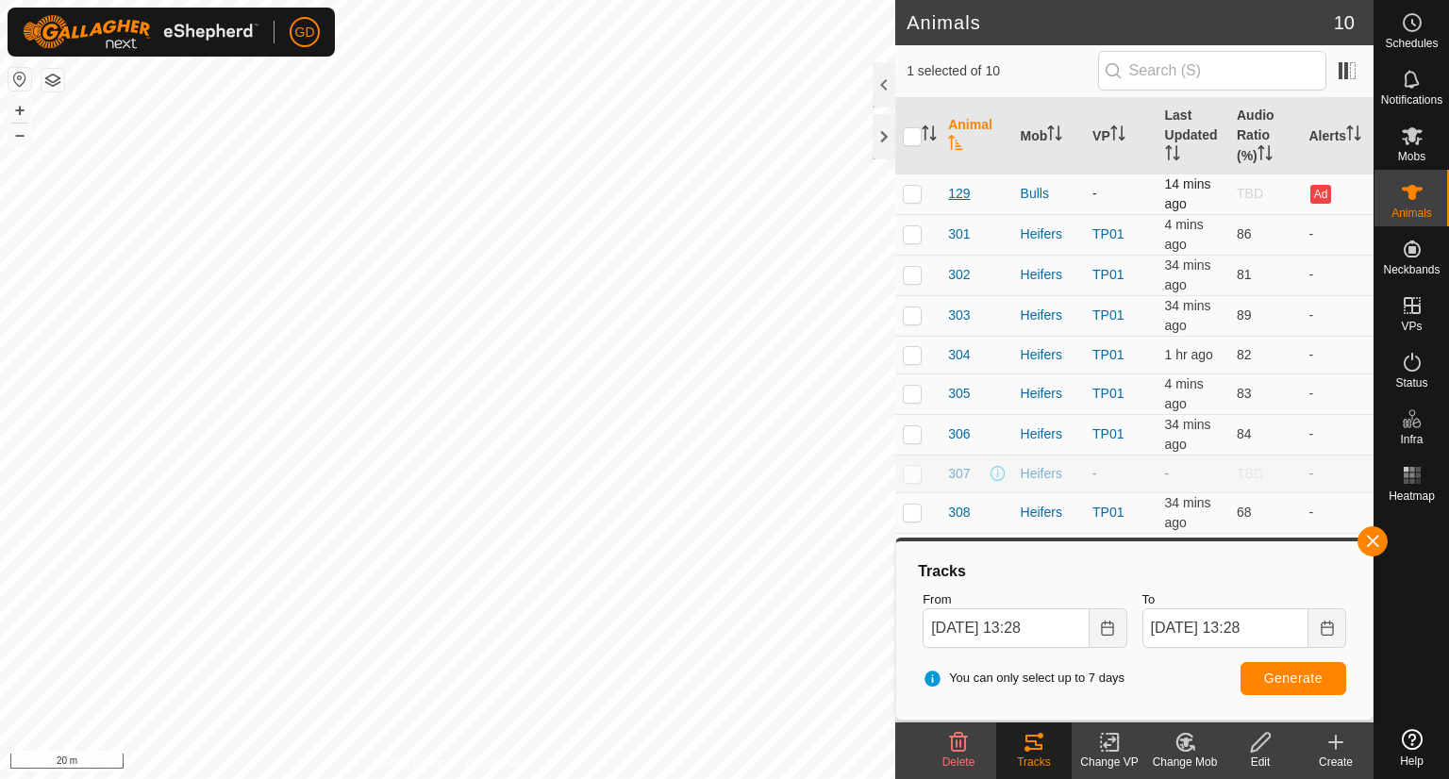
click at [957, 194] on span "129" at bounding box center [959, 194] width 22 height 20
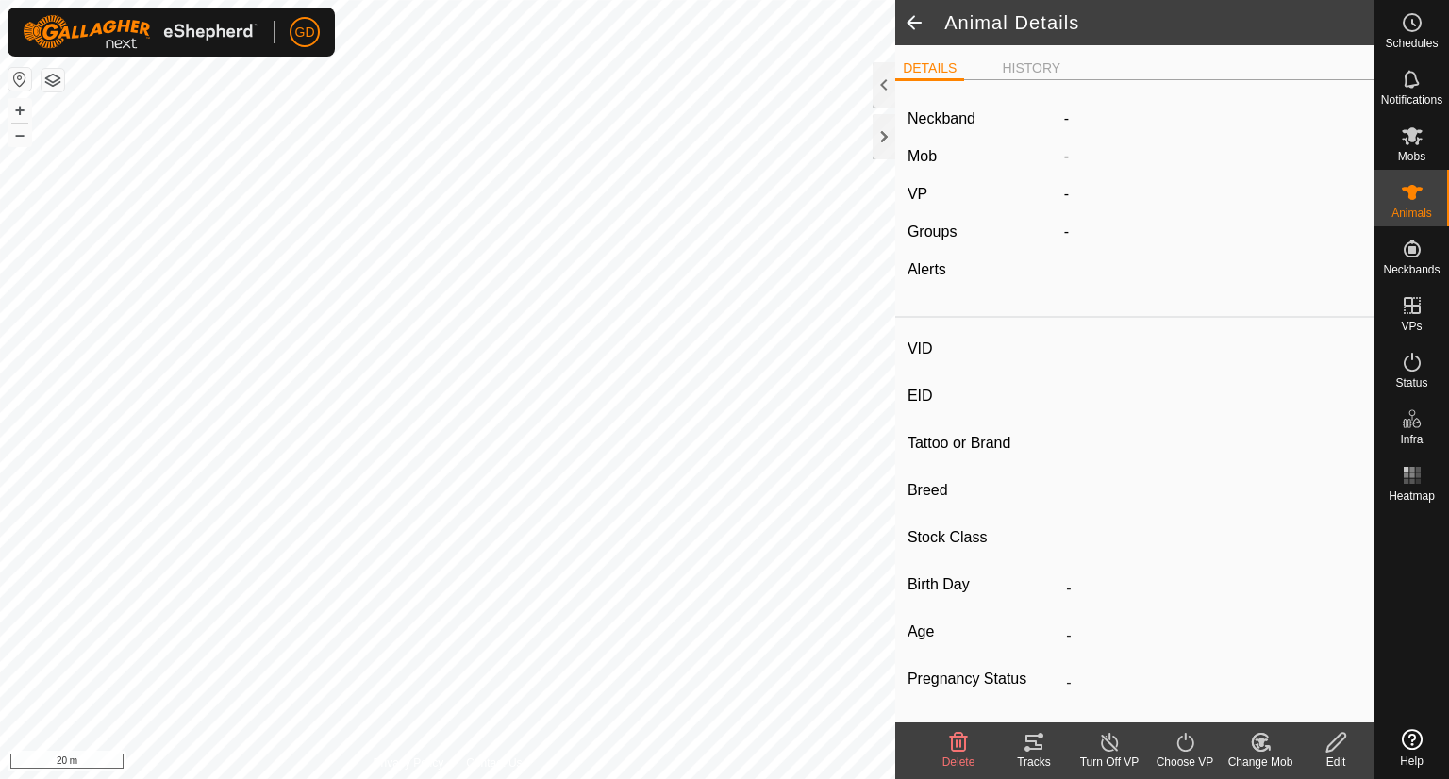
click at [916, 26] on span at bounding box center [914, 22] width 38 height 45
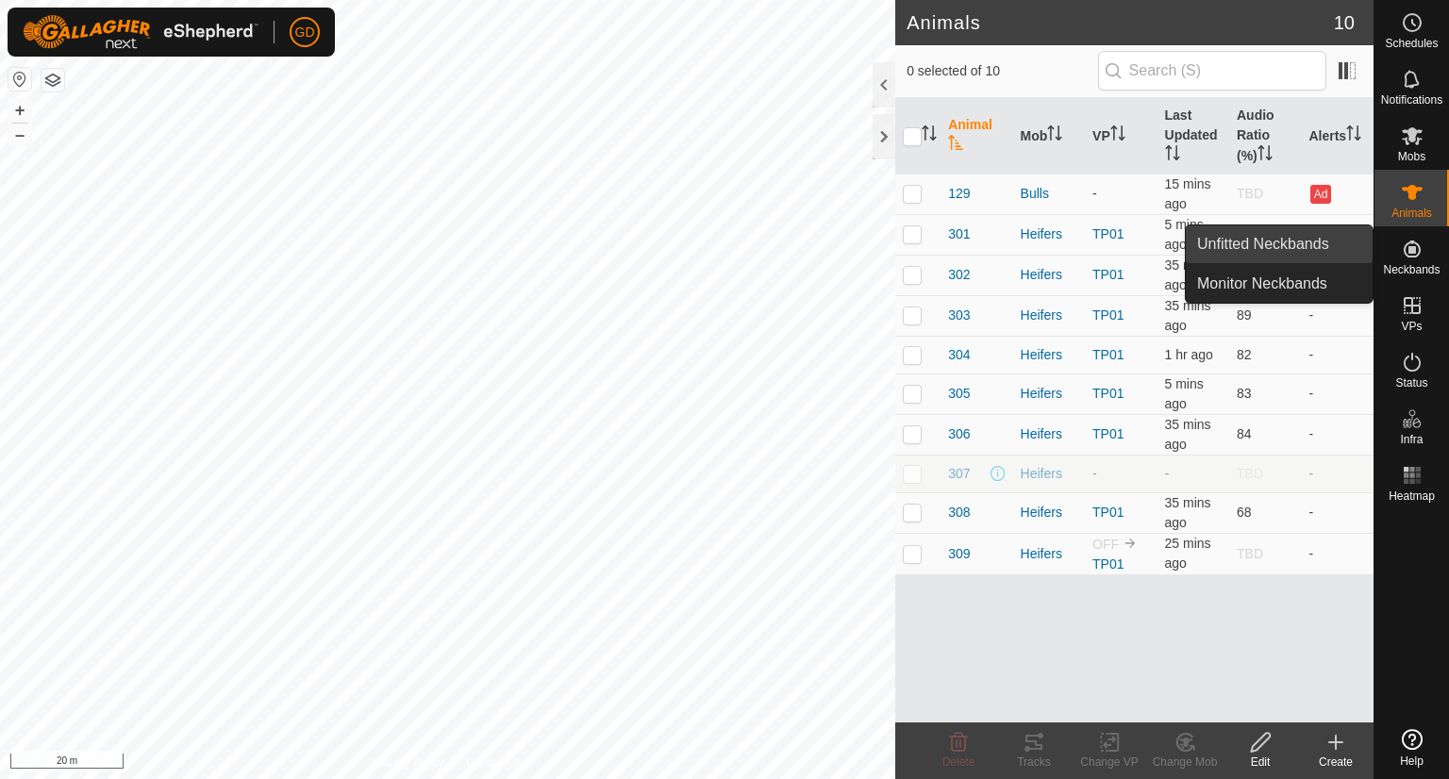
click at [1289, 243] on link "Unfitted Neckbands" at bounding box center [1278, 244] width 187 height 38
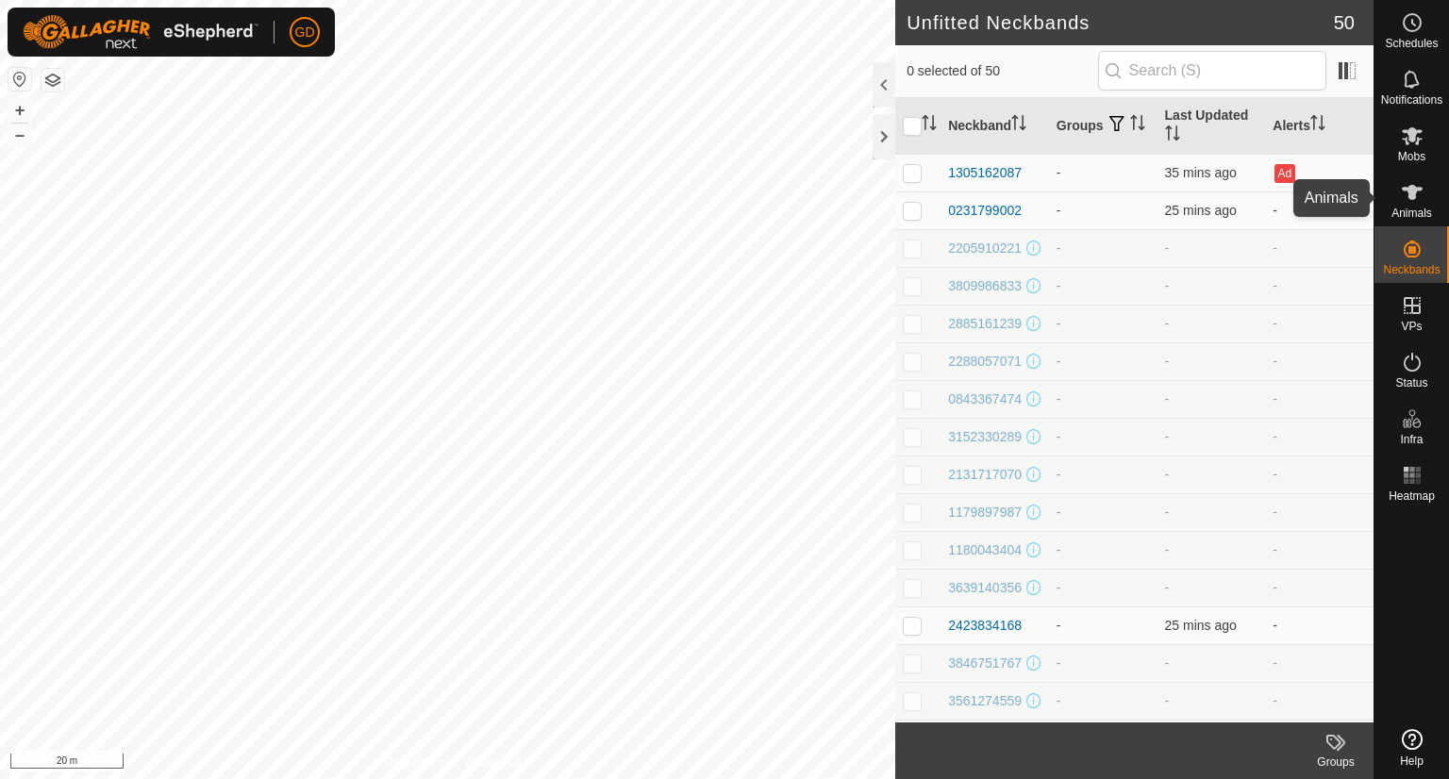
click at [1413, 201] on icon at bounding box center [1411, 192] width 23 height 23
